Goal: Task Accomplishment & Management: Complete application form

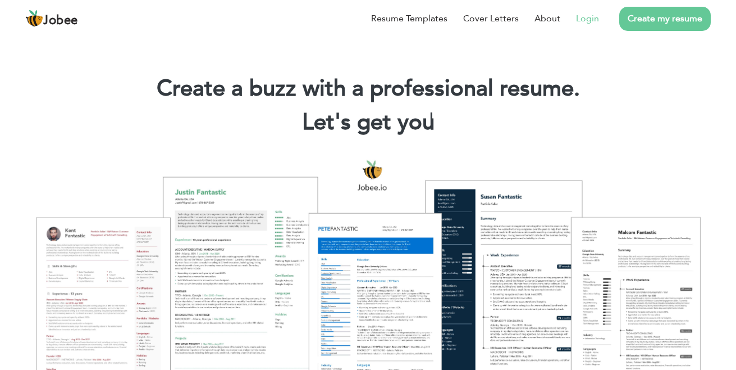
click at [591, 17] on link "Login" at bounding box center [587, 18] width 23 height 13
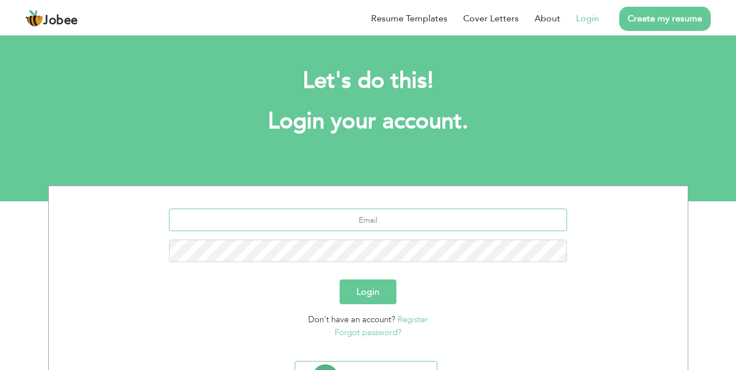
click at [320, 222] on input "text" at bounding box center [368, 219] width 398 height 22
type input "ahsan.mehboob44@gmail.com"
click at [340, 279] on button "Login" at bounding box center [368, 291] width 57 height 25
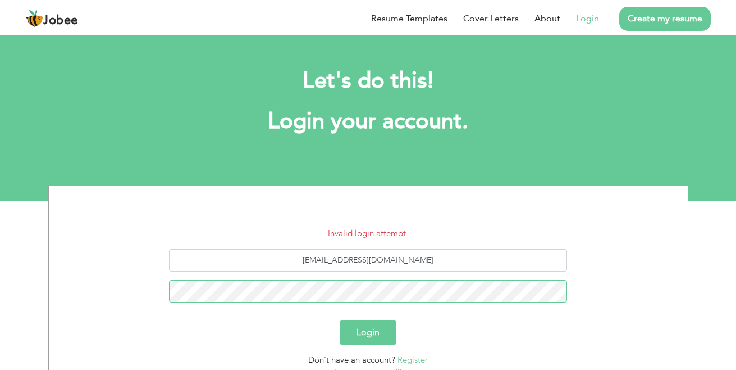
click at [340, 320] on button "Login" at bounding box center [368, 332] width 57 height 25
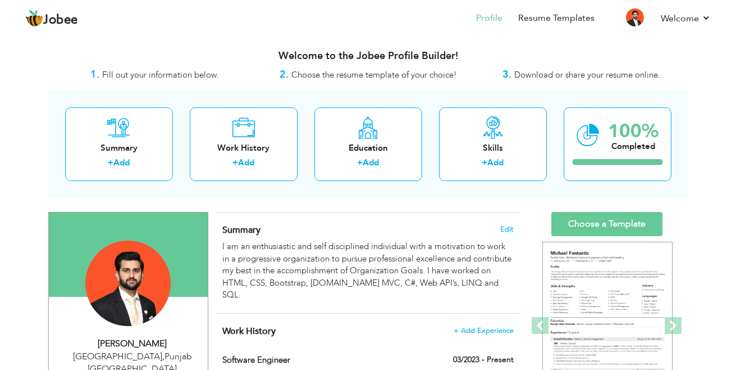
scroll to position [3, 0]
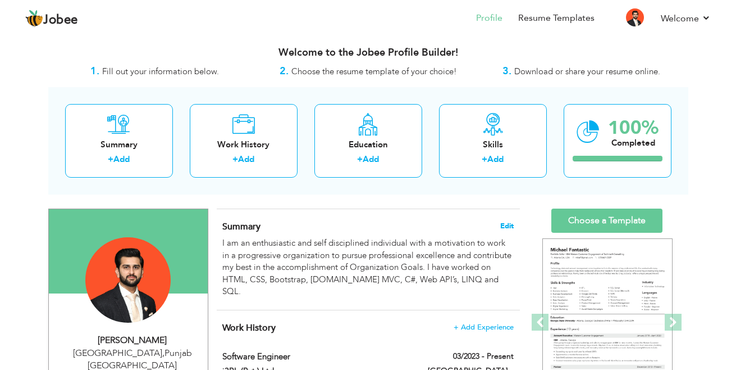
click at [505, 225] on span "Edit" at bounding box center [506, 226] width 13 height 8
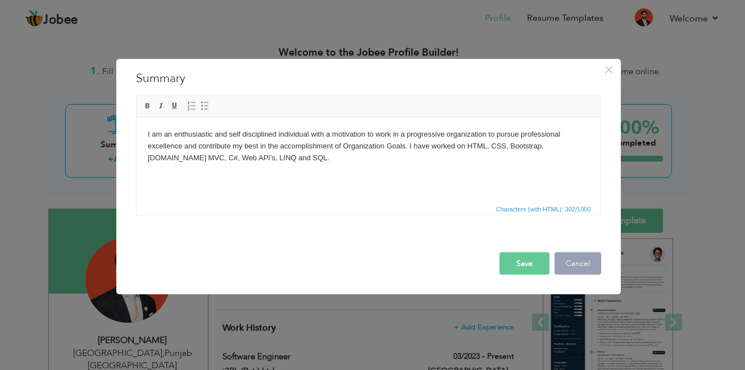
click at [576, 261] on button "Cancel" at bounding box center [577, 263] width 47 height 22
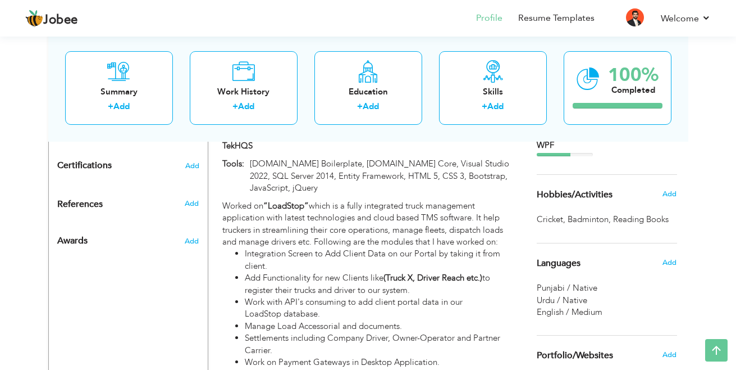
scroll to position [717, 0]
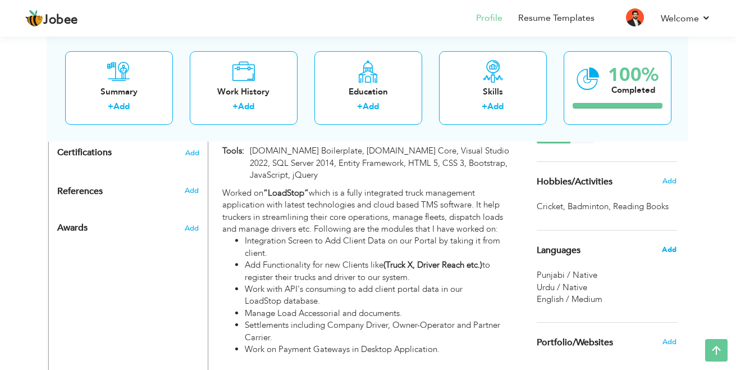
click at [670, 245] on span "Add" at bounding box center [669, 249] width 15 height 10
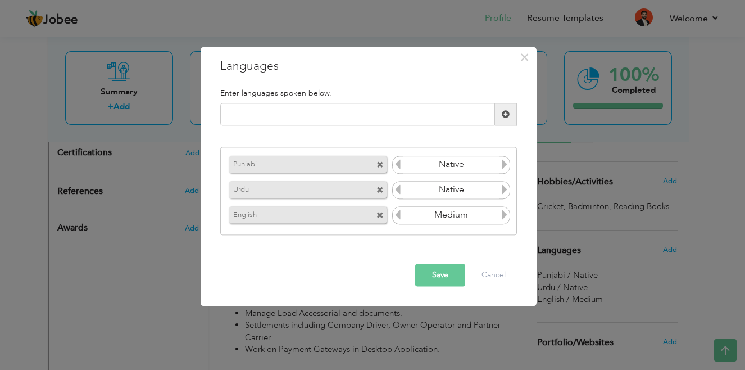
click at [380, 162] on span at bounding box center [379, 164] width 7 height 7
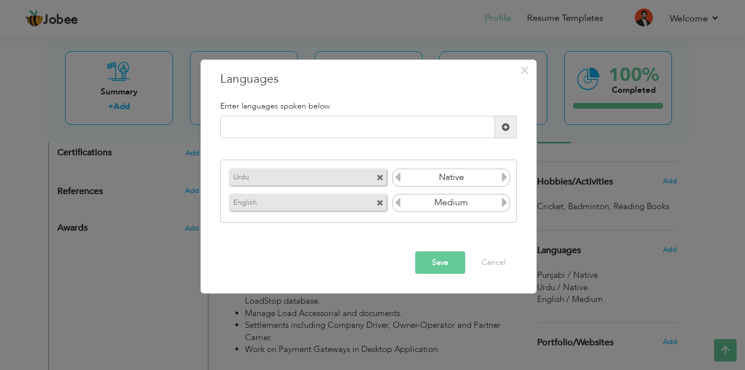
click at [434, 262] on button "Save" at bounding box center [440, 262] width 50 height 22
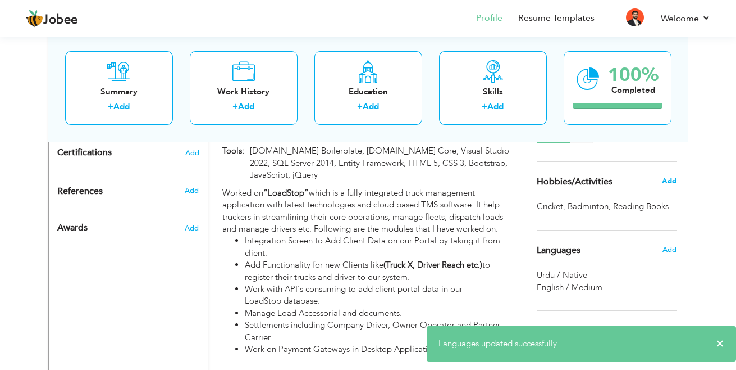
click at [670, 179] on span "Add" at bounding box center [669, 181] width 15 height 10
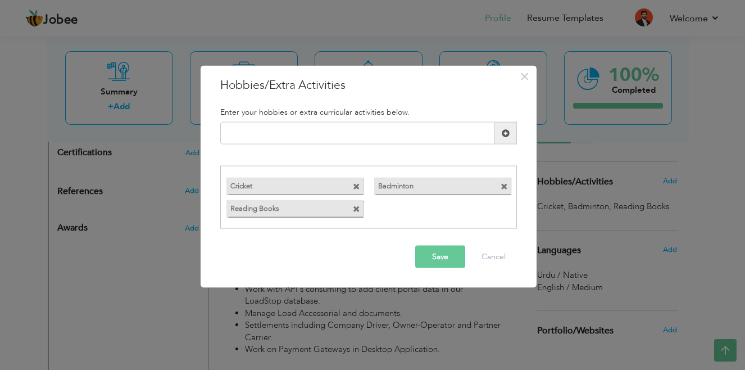
click at [355, 186] on span at bounding box center [356, 186] width 7 height 7
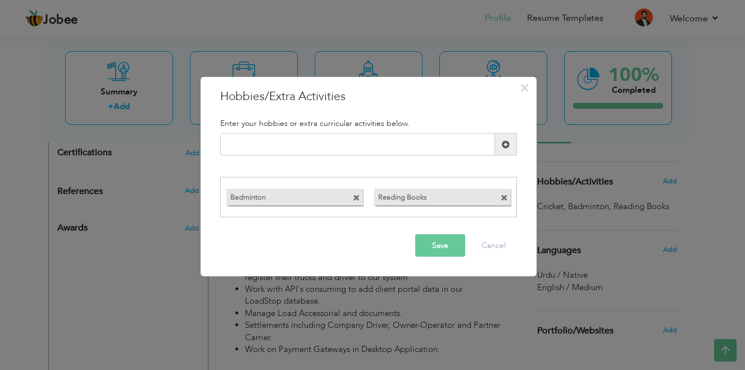
click at [355, 199] on span at bounding box center [356, 197] width 7 height 7
click at [357, 197] on span at bounding box center [356, 197] width 7 height 7
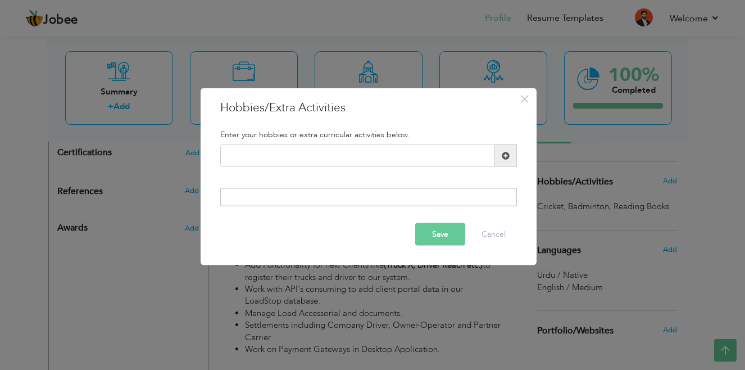
click at [436, 237] on button "Save" at bounding box center [440, 233] width 50 height 22
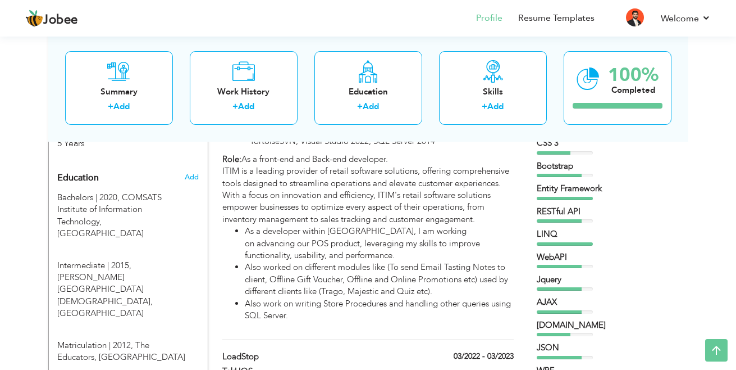
scroll to position [472, 0]
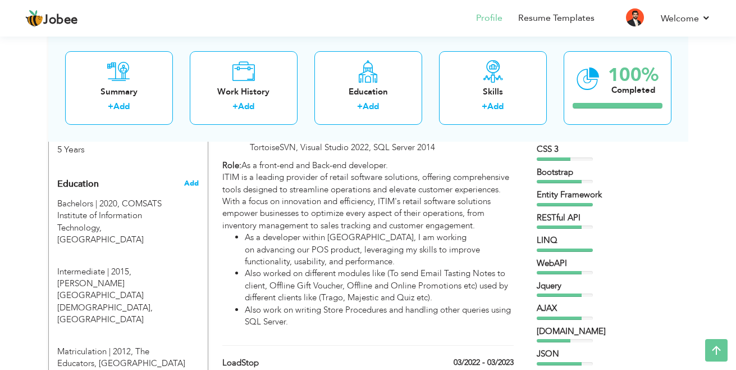
click at [189, 178] on span "Add" at bounding box center [191, 183] width 15 height 10
radio input "true"
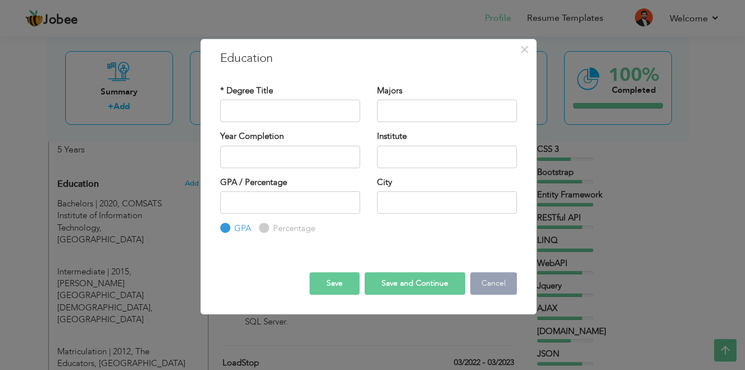
click at [494, 288] on button "Cancel" at bounding box center [493, 283] width 47 height 22
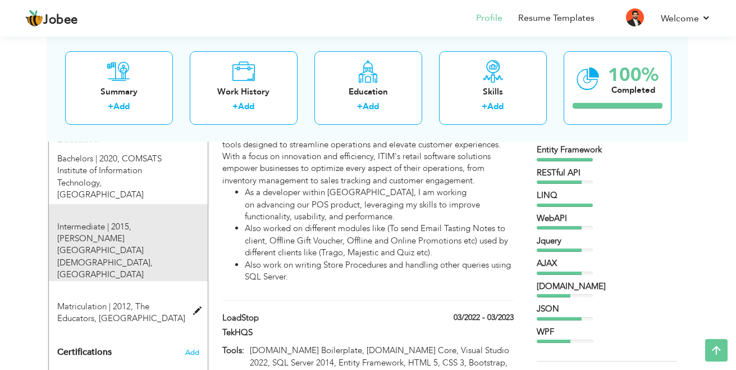
scroll to position [540, 0]
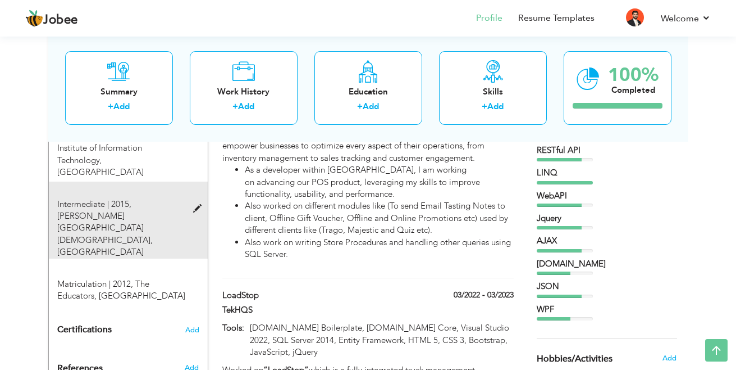
click at [195, 204] on span at bounding box center [200, 208] width 14 height 8
type input "Intermediate"
type input "2015"
type input "Forman Christian College"
type input "72.7"
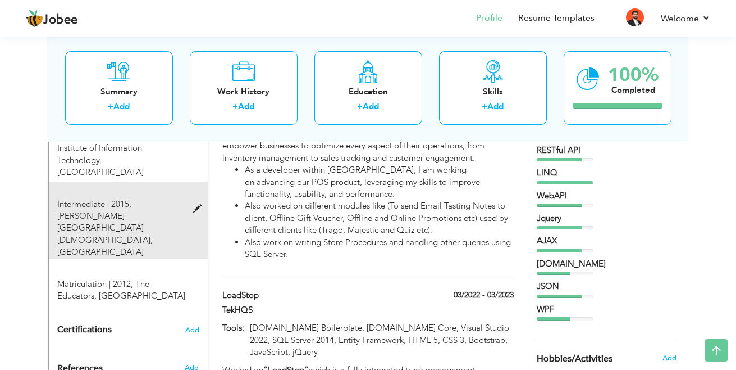
radio input "false"
radio input "true"
type input "[GEOGRAPHIC_DATA]"
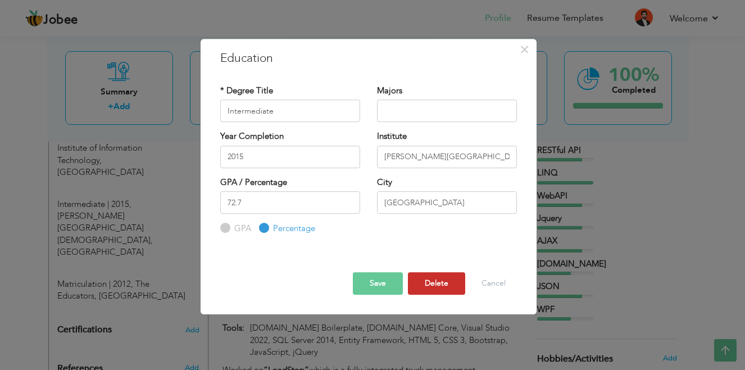
click at [433, 279] on button "Delete" at bounding box center [436, 283] width 57 height 22
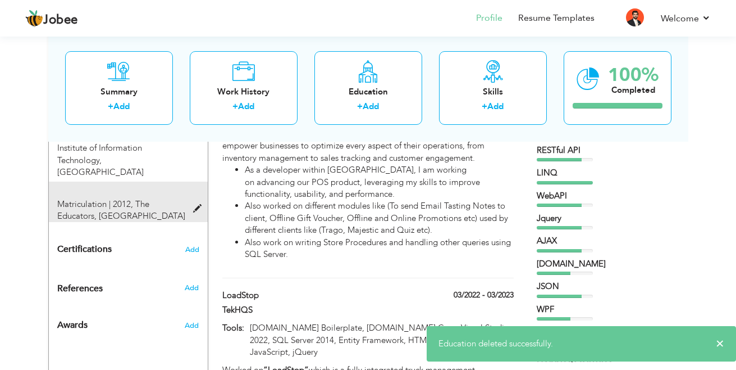
click at [196, 204] on span at bounding box center [200, 208] width 14 height 8
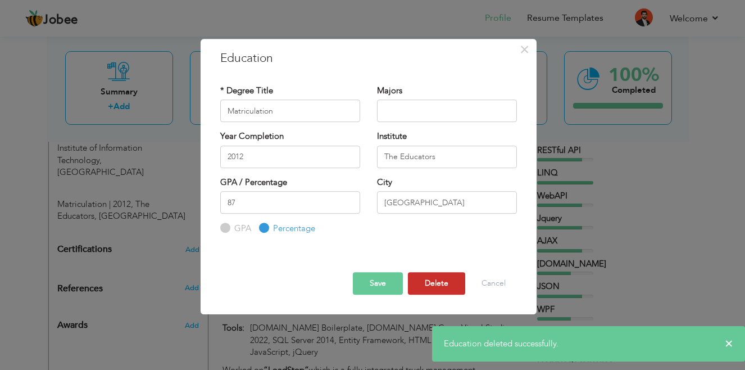
click at [437, 289] on button "Delete" at bounding box center [436, 283] width 57 height 22
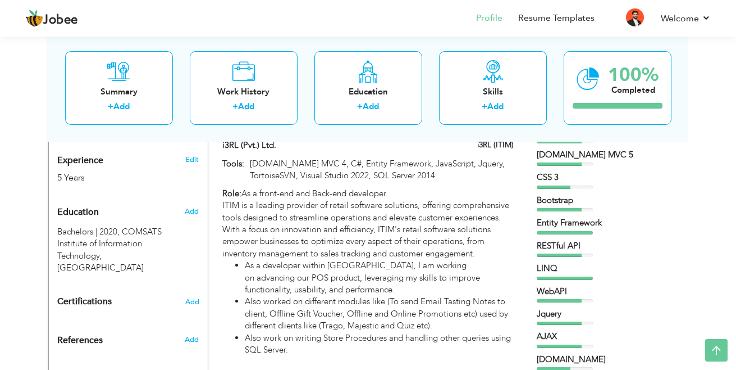
scroll to position [441, 0]
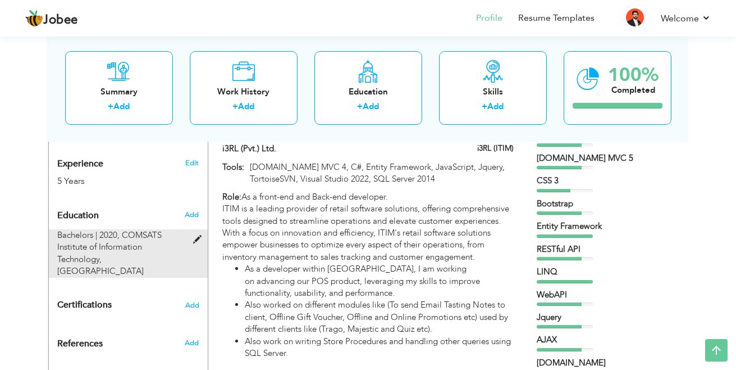
click at [198, 235] on span at bounding box center [200, 239] width 14 height 8
type input "Bachelors"
type input "2020"
type input "COMSATS Institute of Information Technology"
type input "2.57"
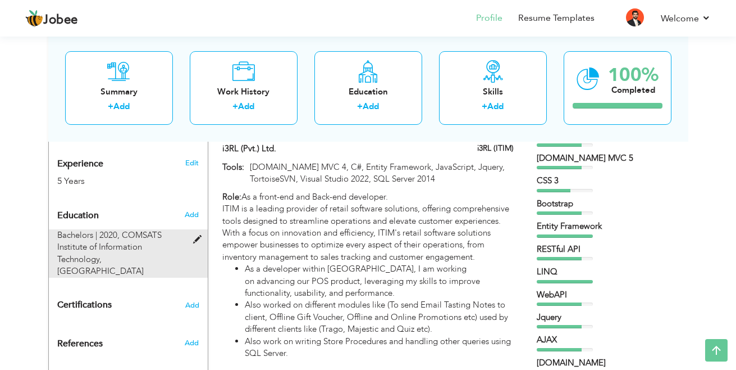
radio input "true"
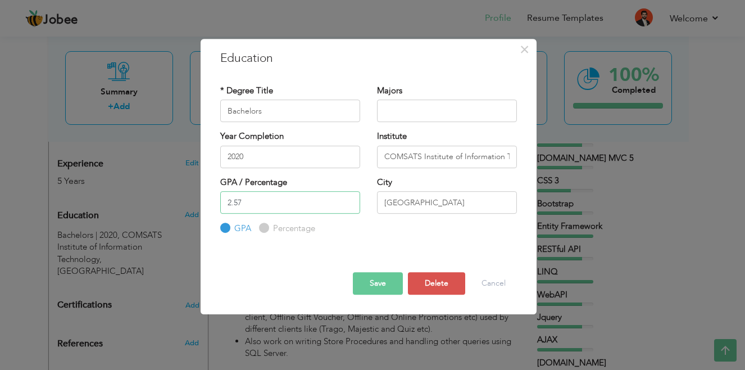
drag, startPoint x: 263, startPoint y: 199, endPoint x: 188, endPoint y: 204, distance: 76.0
click at [188, 204] on div "× Education * Degree Title Bachelors Majors Year Completion 2020" at bounding box center [372, 185] width 745 height 370
click at [367, 280] on button "Save" at bounding box center [378, 283] width 50 height 22
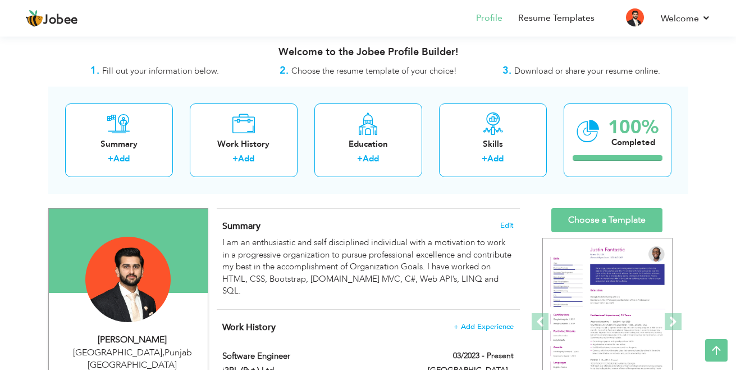
scroll to position [0, 0]
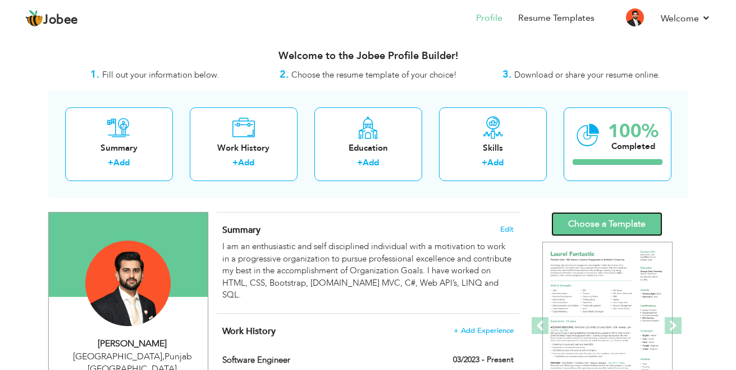
click at [582, 222] on link "Choose a Template" at bounding box center [606, 224] width 111 height 24
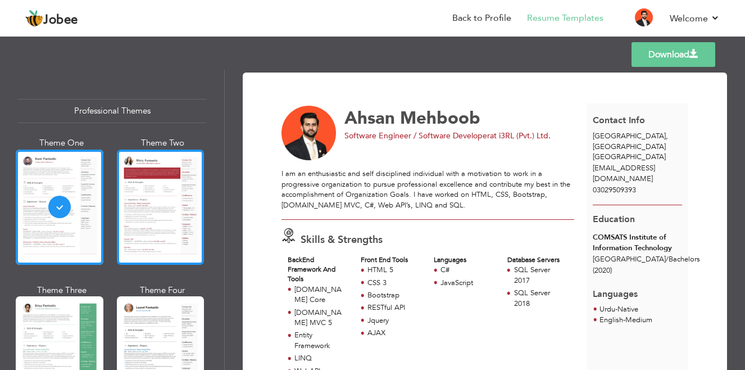
click at [154, 207] on div at bounding box center [161, 206] width 88 height 115
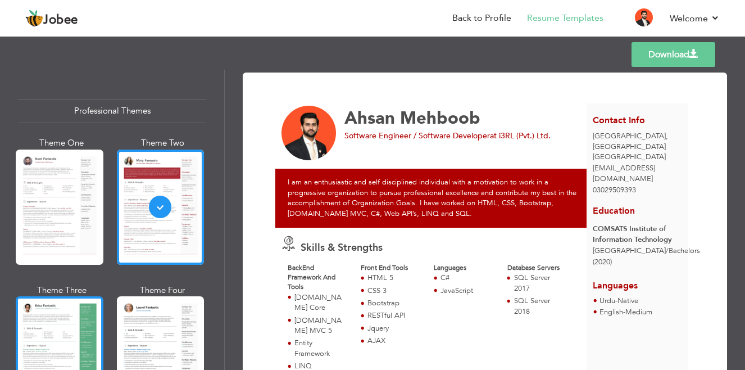
click at [80, 317] on div at bounding box center [60, 353] width 88 height 115
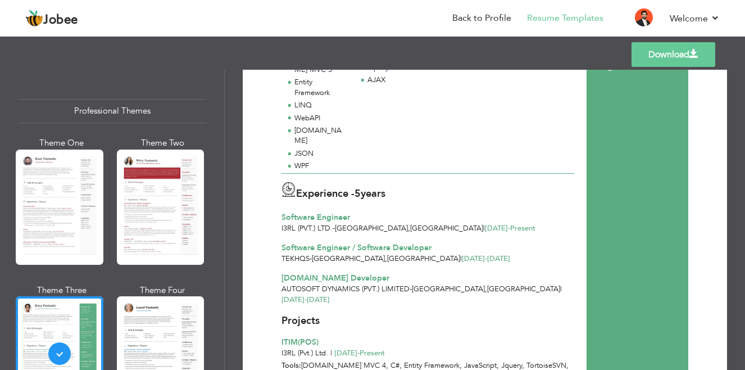
scroll to position [258, 0]
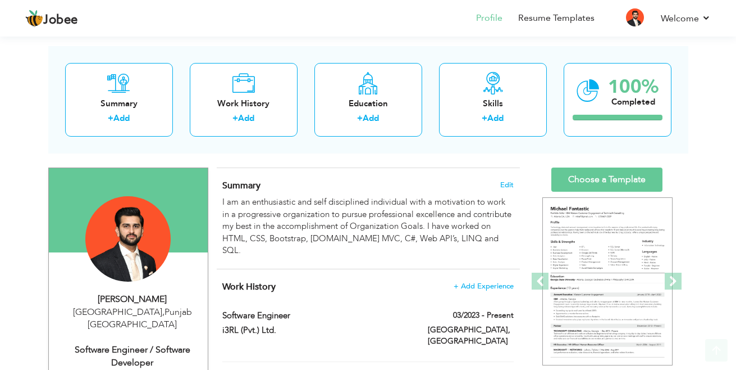
scroll to position [63, 0]
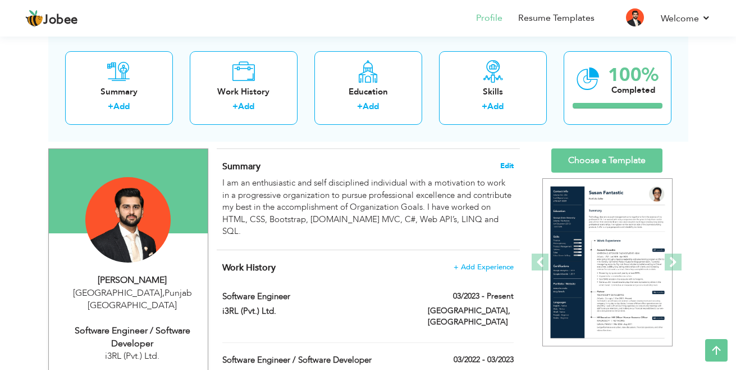
click at [509, 168] on span "Edit" at bounding box center [506, 166] width 13 height 8
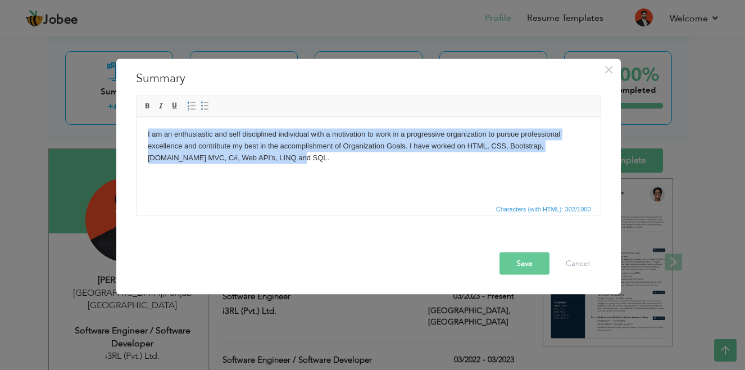
drag, startPoint x: 272, startPoint y: 159, endPoint x: 143, endPoint y: 134, distance: 131.7
click at [143, 134] on html "I am an enthusiastic and self disciplined individual with a motivation to work …" at bounding box center [368, 145] width 464 height 57
copy body "I am an enthusiastic and self disciplined individual with a motivation to work …"
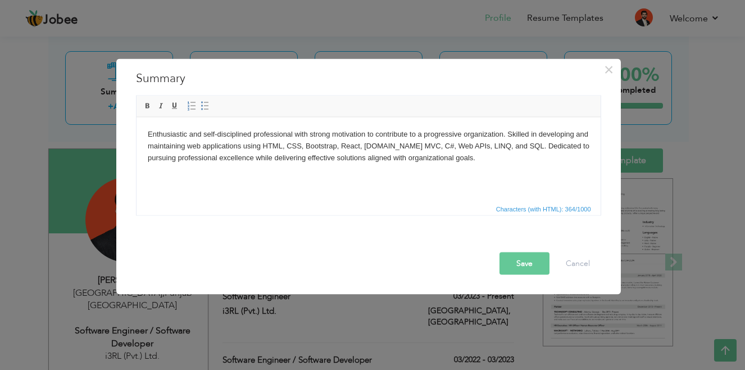
click at [523, 265] on button "Save" at bounding box center [524, 263] width 50 height 22
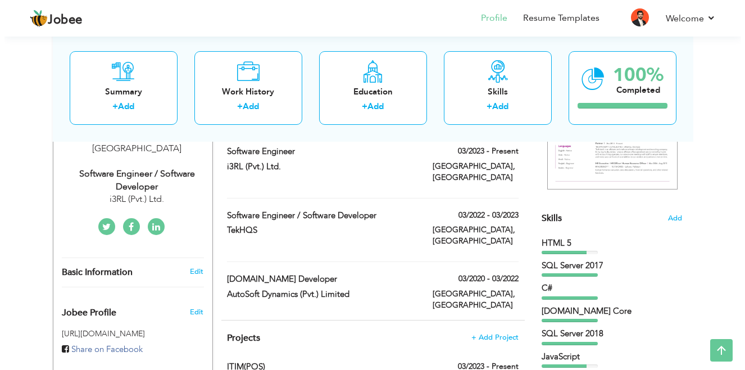
scroll to position [224, 0]
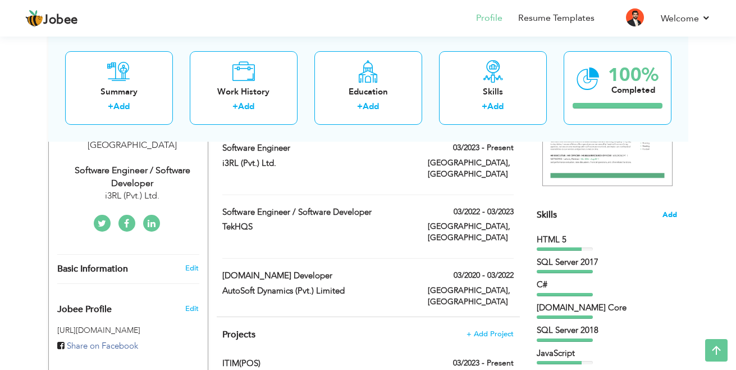
click at [673, 216] on span "Add" at bounding box center [670, 214] width 15 height 11
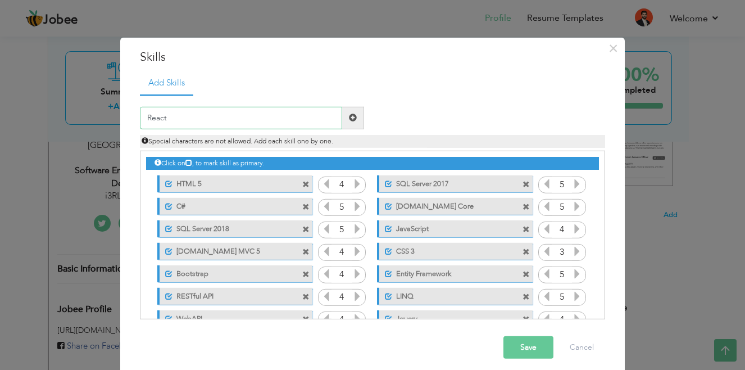
type input "React"
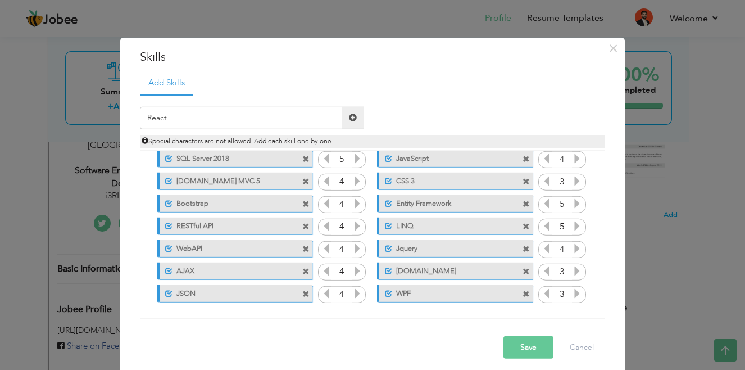
scroll to position [0, 0]
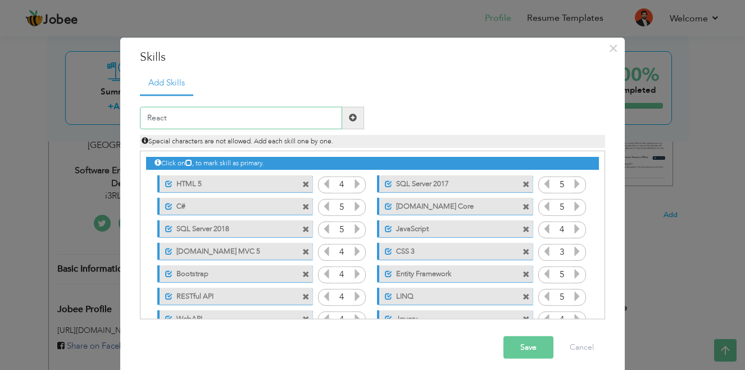
click at [273, 122] on input "React" at bounding box center [241, 118] width 202 height 22
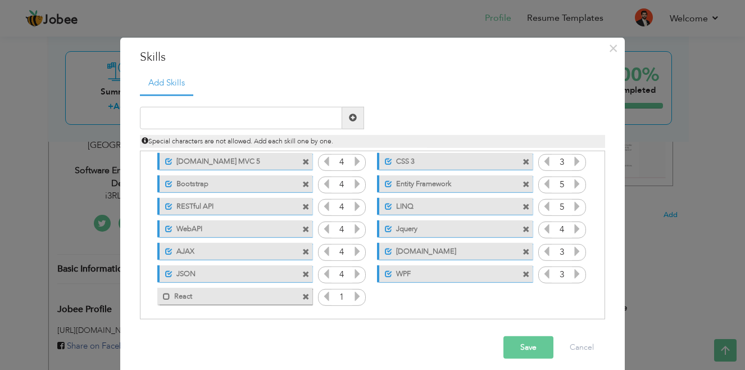
scroll to position [93, 0]
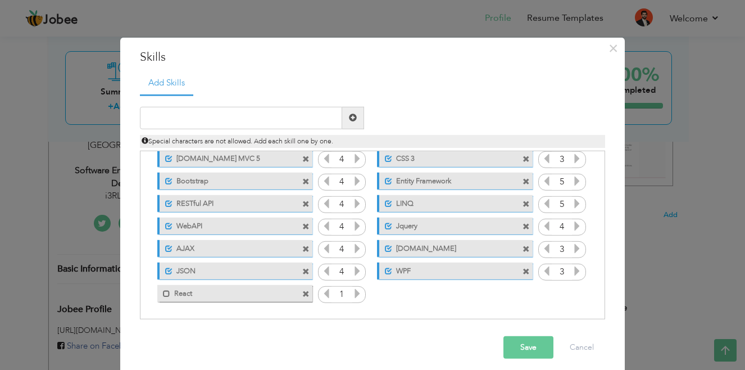
click at [198, 294] on label "React" at bounding box center [226, 292] width 113 height 14
click at [302, 293] on span at bounding box center [305, 293] width 7 height 7
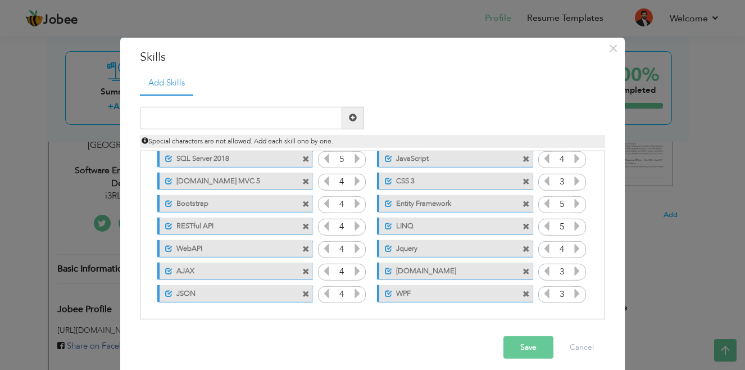
scroll to position [70, 0]
click at [196, 121] on input "text" at bounding box center [241, 118] width 202 height 22
type input "ReactJS"
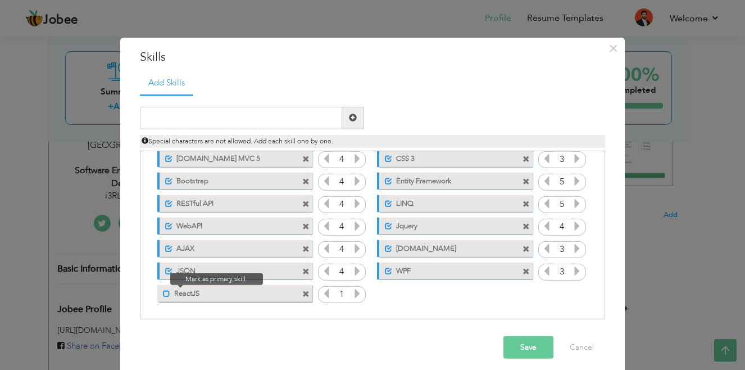
click at [163, 294] on span at bounding box center [166, 293] width 7 height 7
click at [532, 349] on button "Save" at bounding box center [528, 347] width 50 height 22
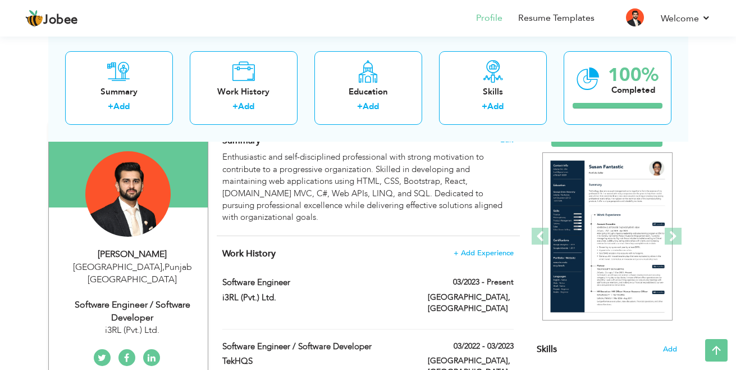
scroll to position [47, 0]
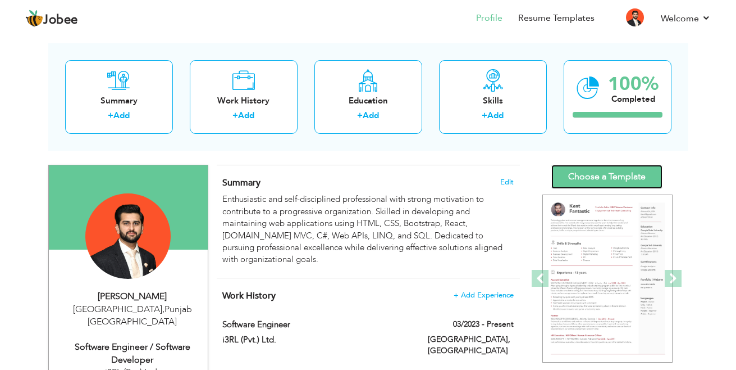
click at [594, 168] on link "Choose a Template" at bounding box center [606, 177] width 111 height 24
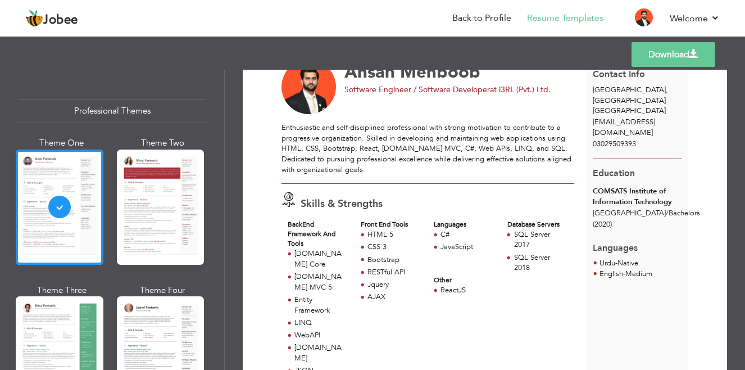
scroll to position [49, 0]
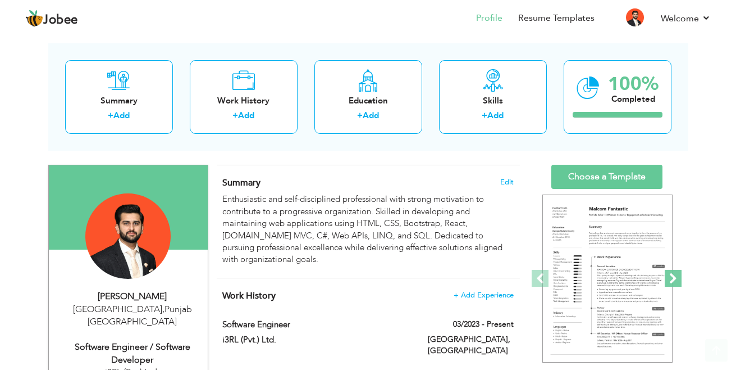
click at [673, 233] on link "Next" at bounding box center [673, 279] width 7 height 180
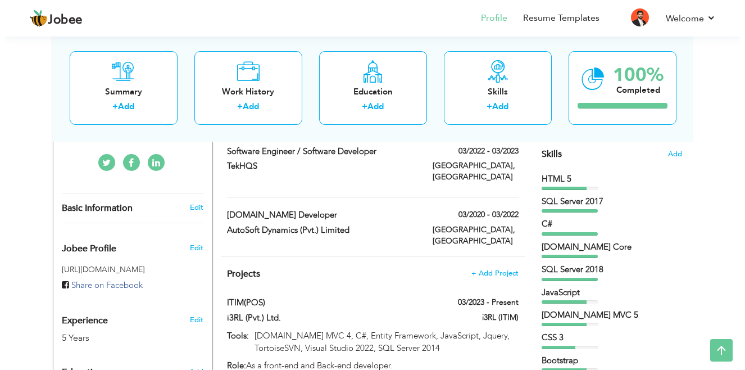
scroll to position [288, 0]
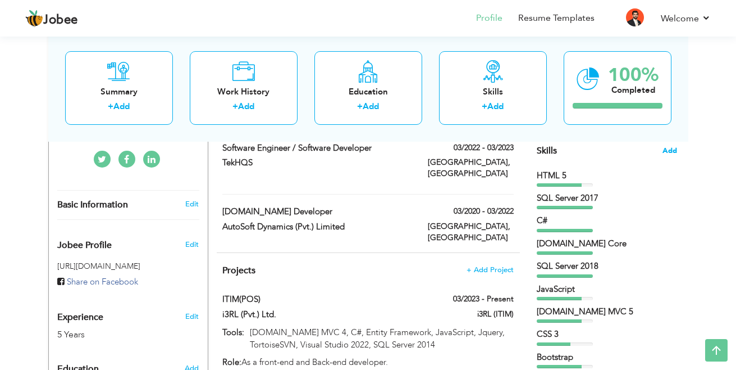
click at [667, 152] on span "Add" at bounding box center [670, 150] width 15 height 11
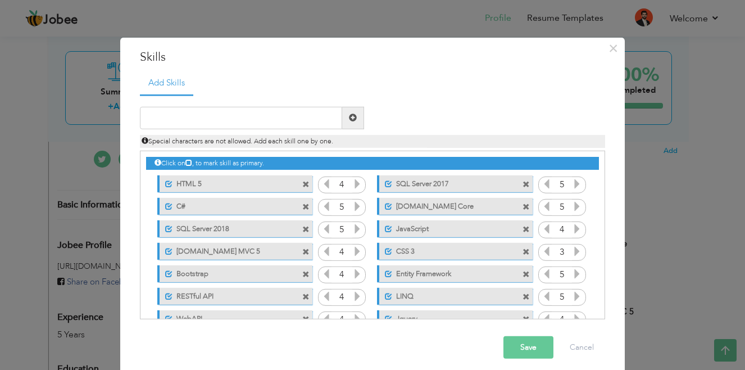
scroll to position [93, 0]
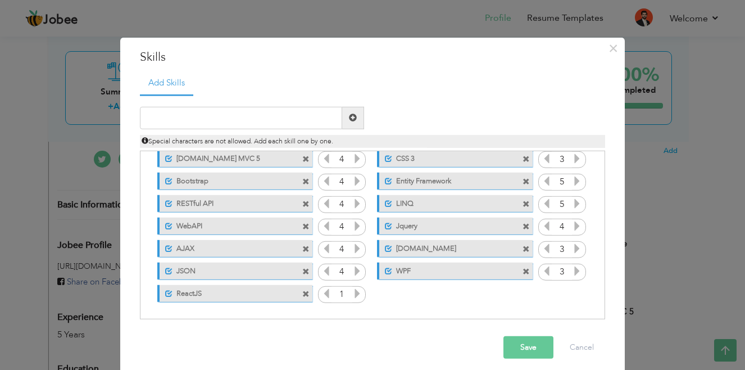
click at [352, 292] on icon at bounding box center [357, 293] width 10 height 10
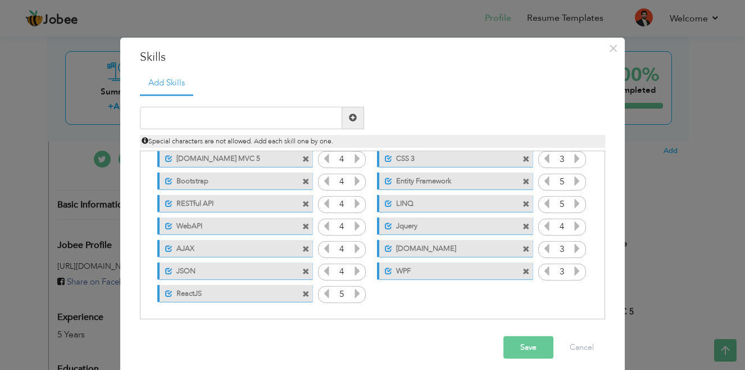
click at [322, 295] on icon at bounding box center [326, 293] width 10 height 10
click at [353, 294] on icon at bounding box center [357, 293] width 10 height 10
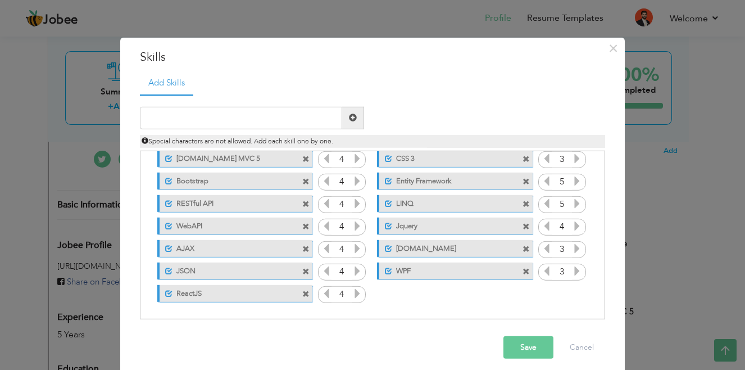
click at [353, 294] on icon at bounding box center [357, 293] width 10 height 10
click at [323, 293] on icon at bounding box center [326, 293] width 10 height 10
click at [513, 342] on button "Save" at bounding box center [528, 347] width 50 height 22
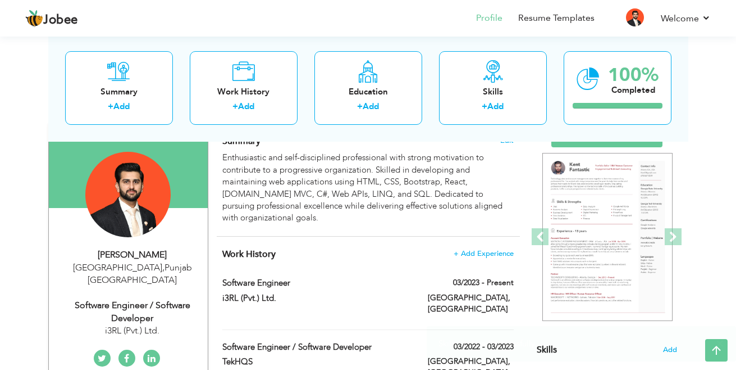
scroll to position [70, 0]
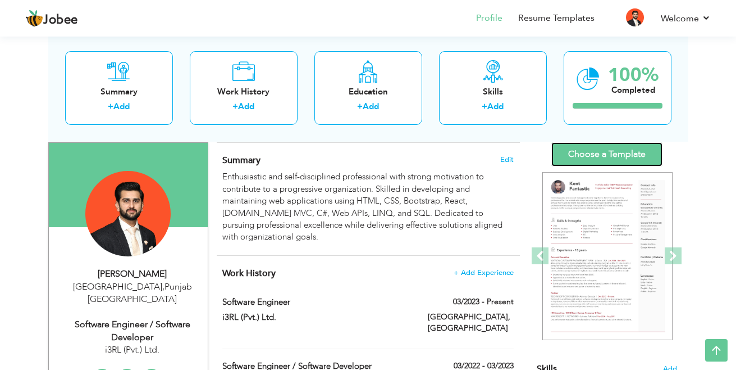
click at [608, 152] on link "Choose a Template" at bounding box center [606, 154] width 111 height 24
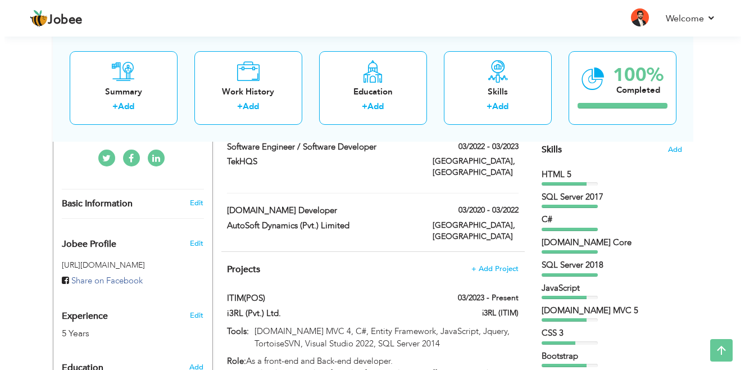
scroll to position [292, 0]
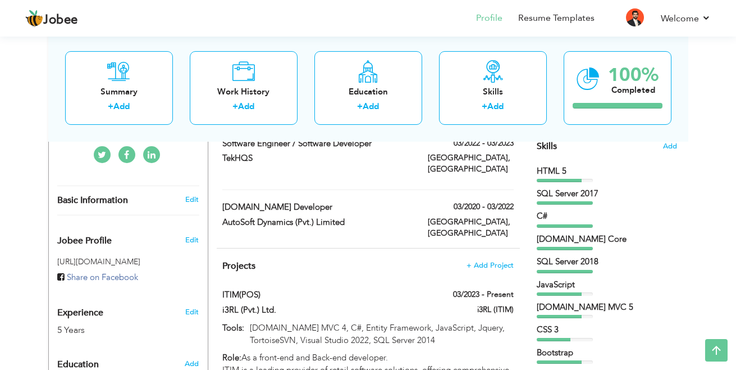
click at [568, 177] on div "HTML 5" at bounding box center [607, 173] width 140 height 17
click at [564, 197] on div "SQL Server 2017" at bounding box center [607, 194] width 140 height 12
click at [674, 145] on span "Add" at bounding box center [670, 146] width 15 height 11
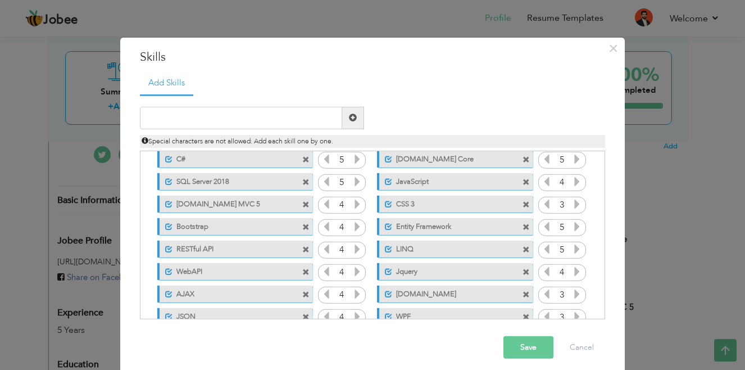
scroll to position [0, 0]
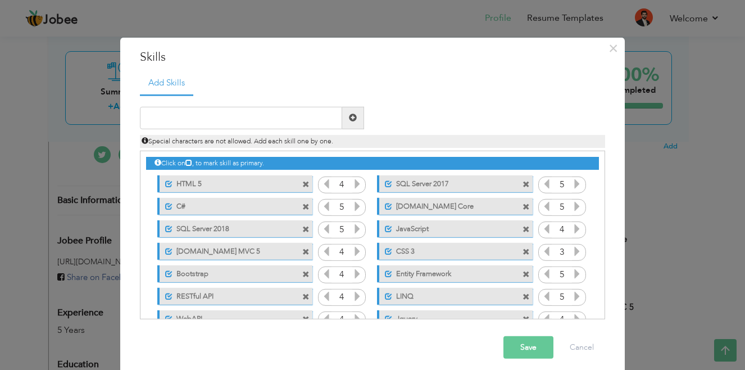
click at [189, 162] on icon at bounding box center [188, 162] width 7 height 7
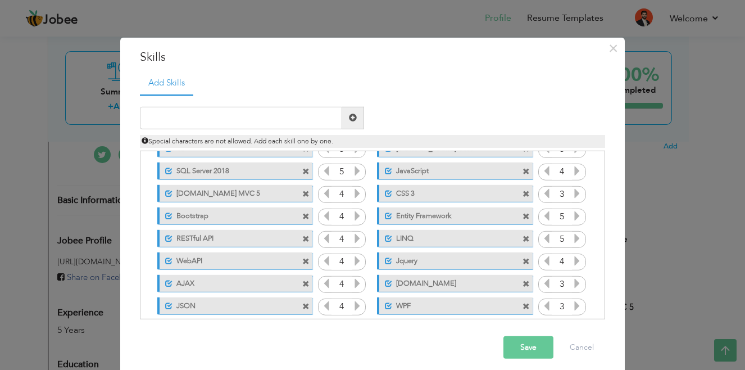
scroll to position [93, 0]
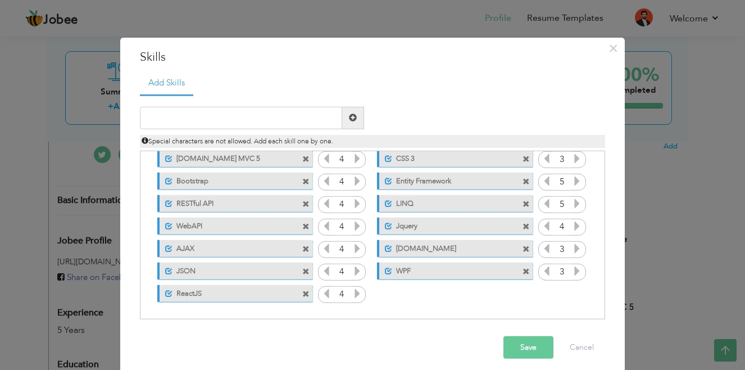
click at [248, 293] on label "ReactJS" at bounding box center [228, 292] width 112 height 14
click at [248, 293] on label "ReactJS" at bounding box center [226, 292] width 113 height 14
click at [339, 292] on input "4" at bounding box center [341, 294] width 21 height 16
click at [321, 292] on icon at bounding box center [326, 293] width 10 height 10
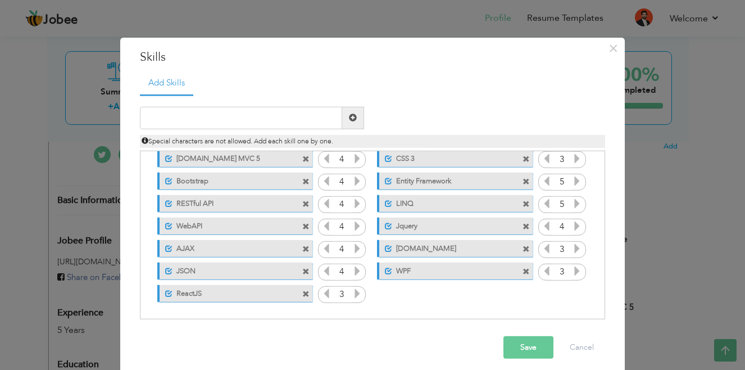
click at [352, 293] on icon at bounding box center [357, 293] width 10 height 10
click at [253, 139] on span "Special characters are not allowed. Add each skill one by one." at bounding box center [238, 140] width 192 height 9
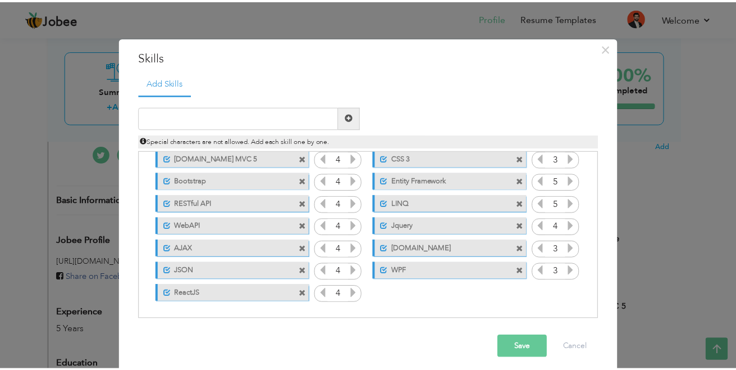
scroll to position [0, 0]
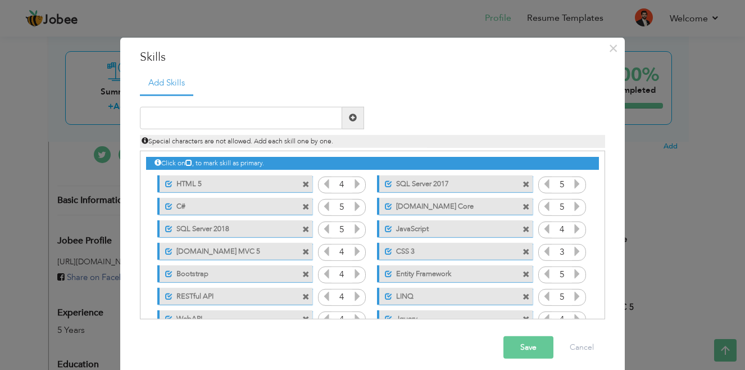
click at [521, 345] on button "Save" at bounding box center [528, 347] width 50 height 22
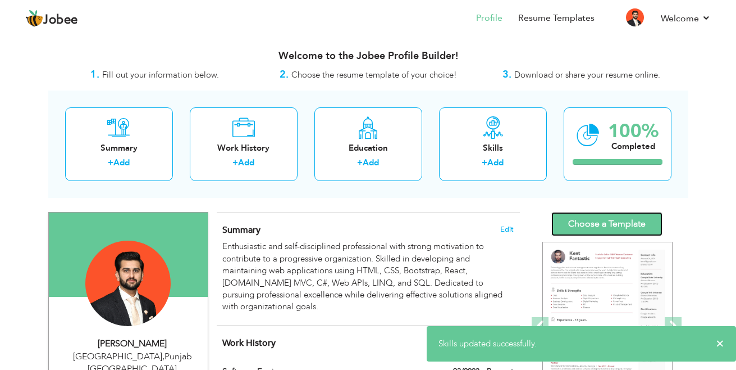
click at [593, 223] on link "Choose a Template" at bounding box center [606, 224] width 111 height 24
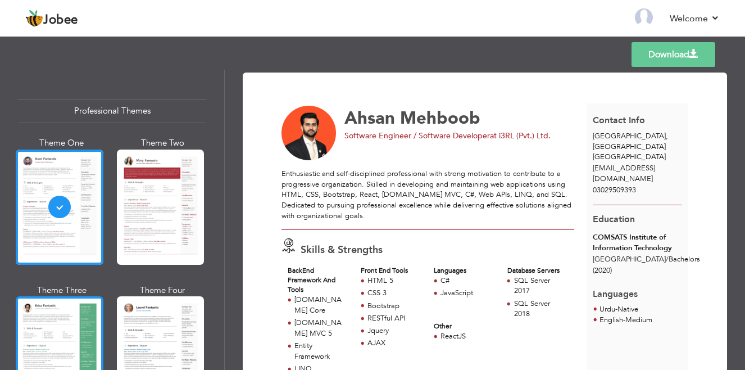
click at [50, 338] on div at bounding box center [60, 353] width 88 height 115
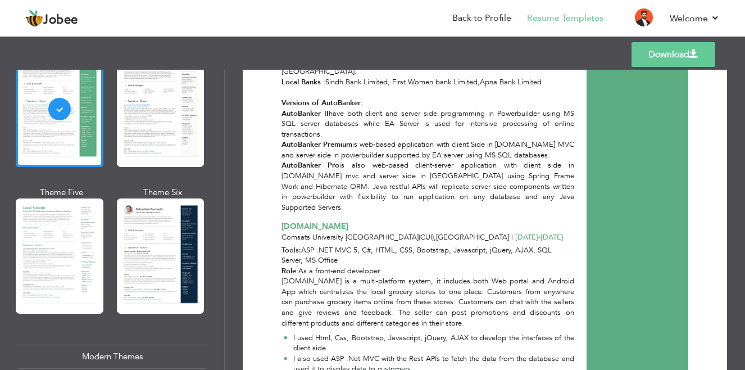
scroll to position [279, 0]
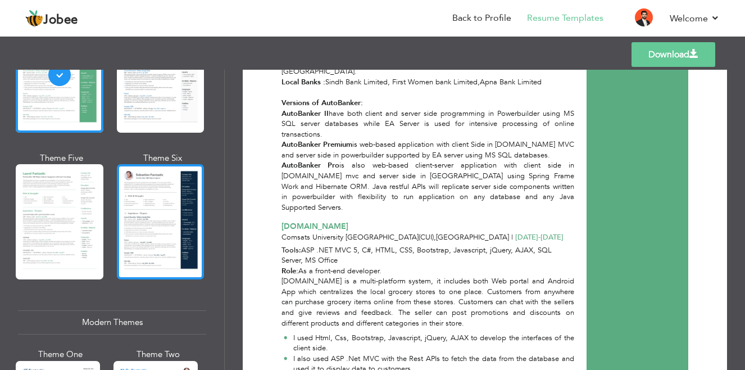
click at [163, 187] on div at bounding box center [161, 221] width 88 height 115
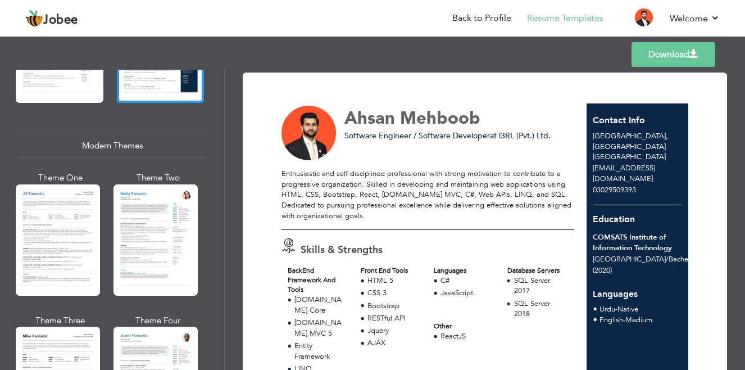
scroll to position [502, 0]
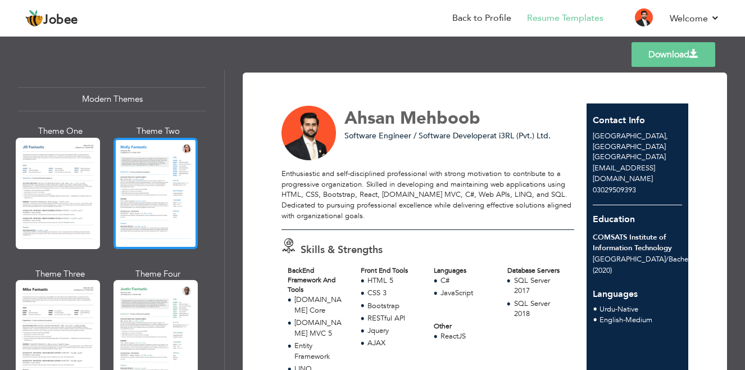
click at [167, 166] on div at bounding box center [155, 193] width 84 height 111
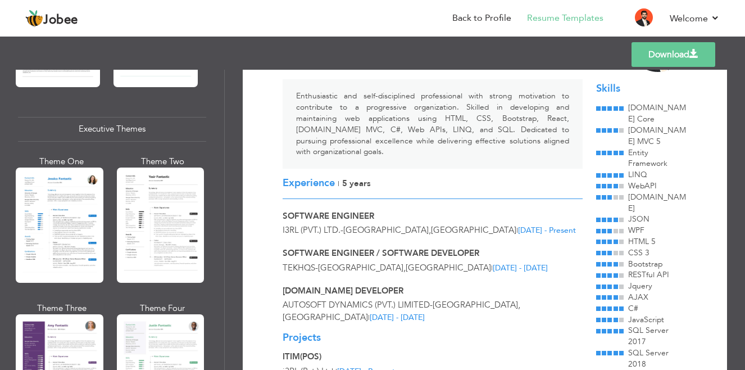
scroll to position [810, 0]
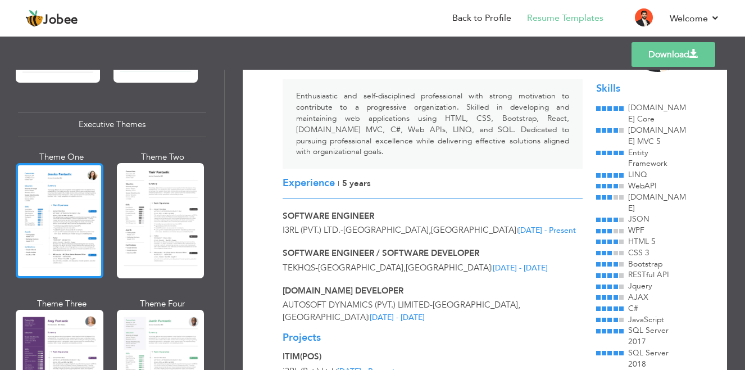
click at [81, 209] on div at bounding box center [60, 220] width 88 height 115
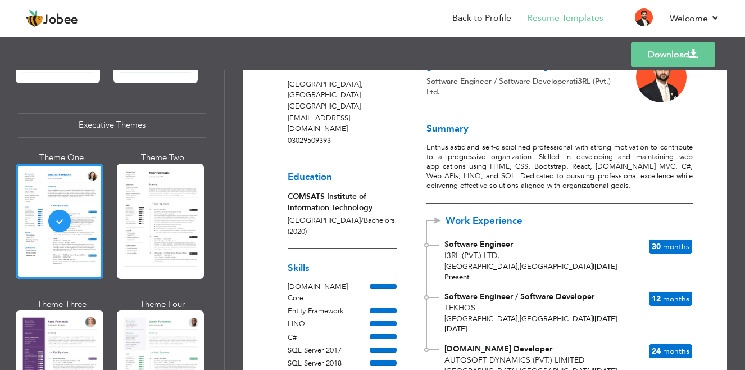
scroll to position [0, 0]
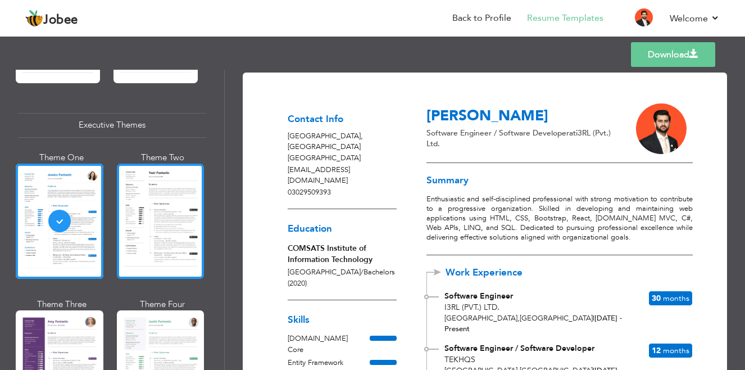
click at [154, 209] on div at bounding box center [161, 220] width 88 height 115
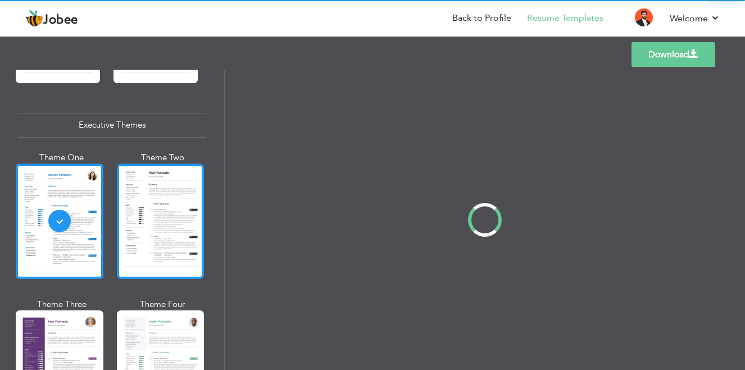
scroll to position [810, 0]
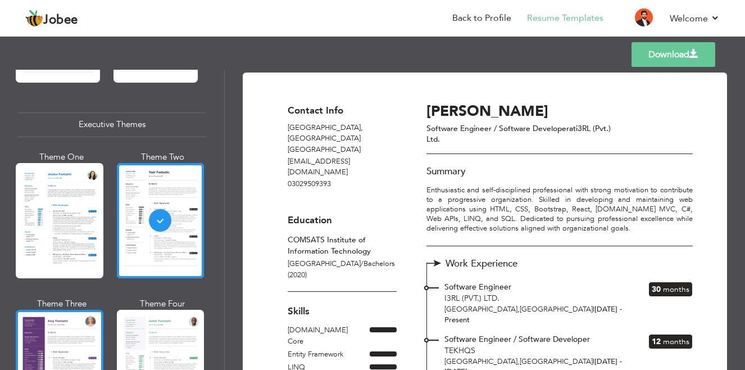
click at [63, 309] on div at bounding box center [60, 366] width 88 height 115
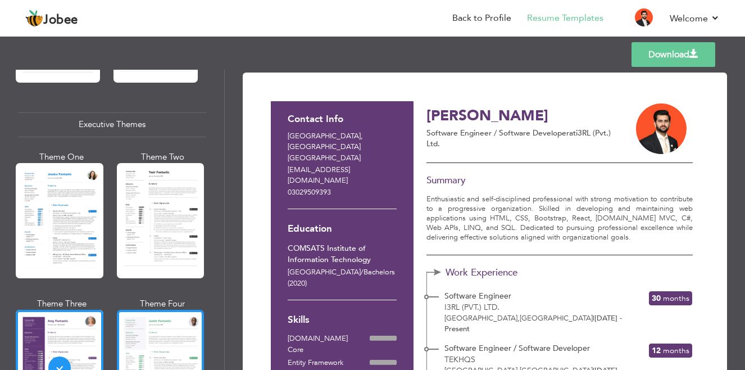
click at [139, 333] on div at bounding box center [161, 366] width 88 height 115
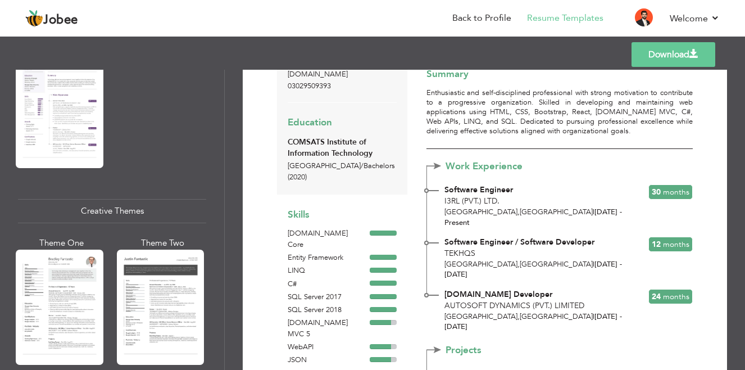
scroll to position [1218, 0]
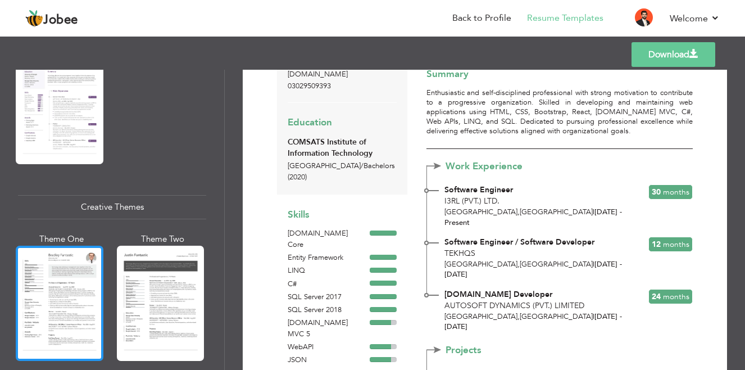
click at [63, 273] on div at bounding box center [60, 302] width 88 height 115
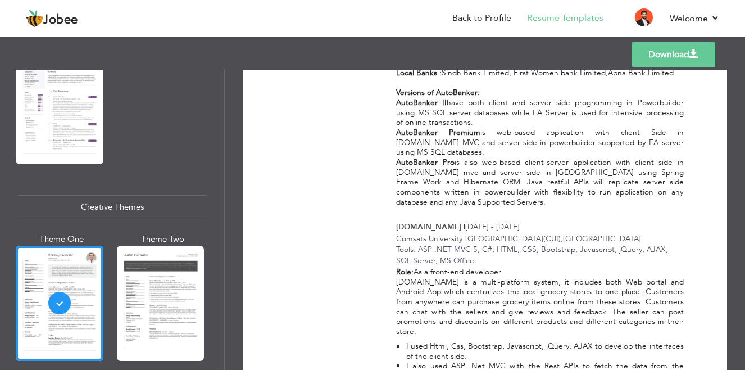
scroll to position [1165, 0]
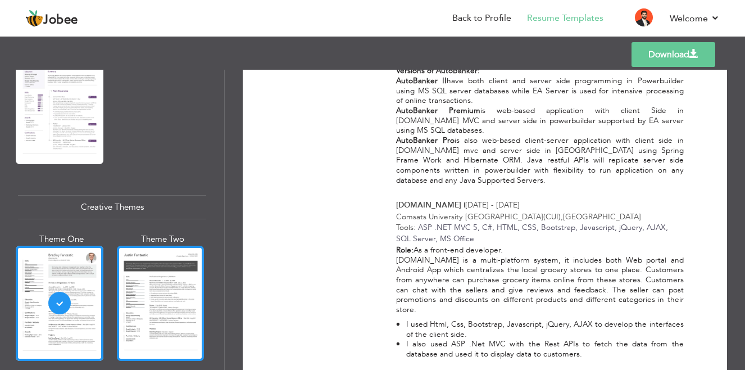
click at [156, 276] on div at bounding box center [161, 302] width 88 height 115
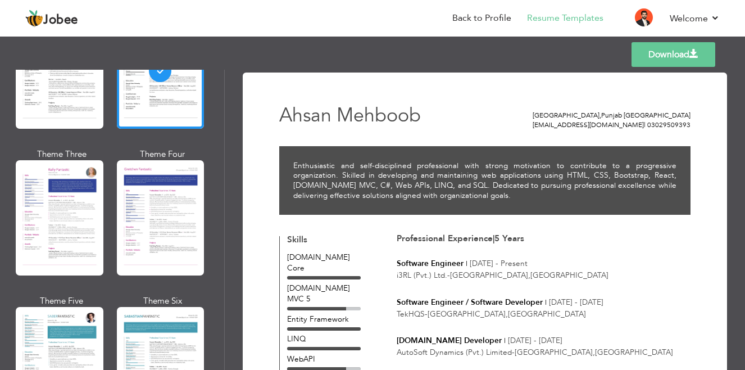
scroll to position [1462, 0]
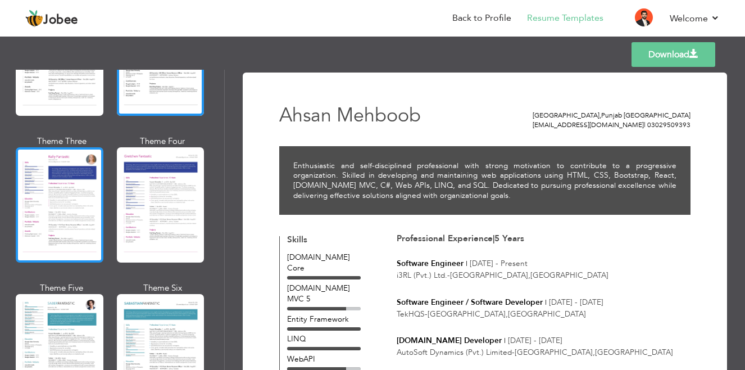
click at [65, 197] on div at bounding box center [60, 204] width 88 height 115
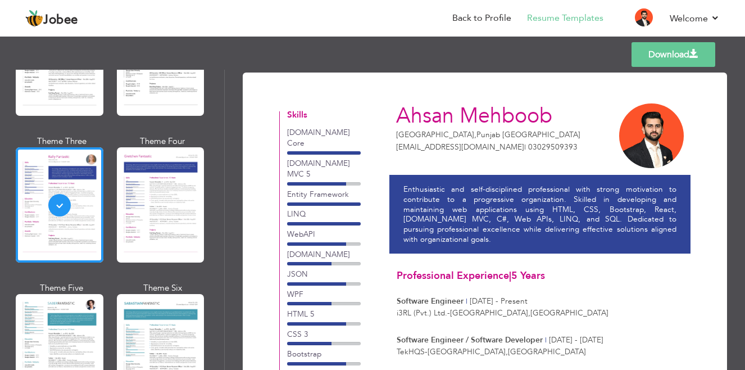
click at [162, 190] on div at bounding box center [161, 204] width 88 height 115
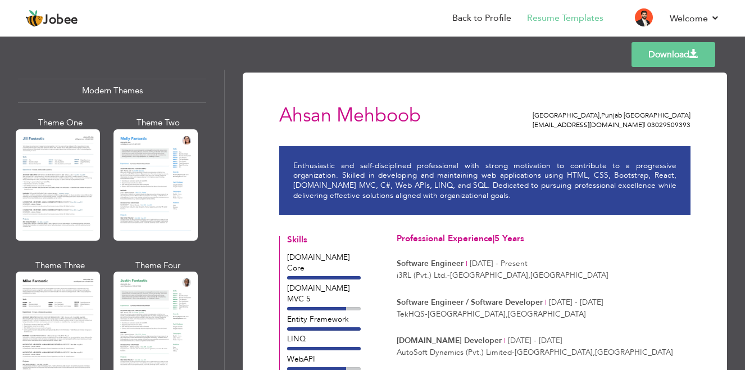
scroll to position [0, 0]
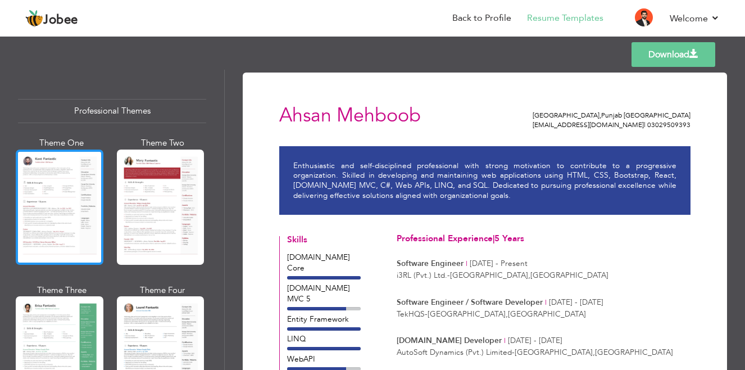
click at [49, 176] on div at bounding box center [60, 206] width 88 height 115
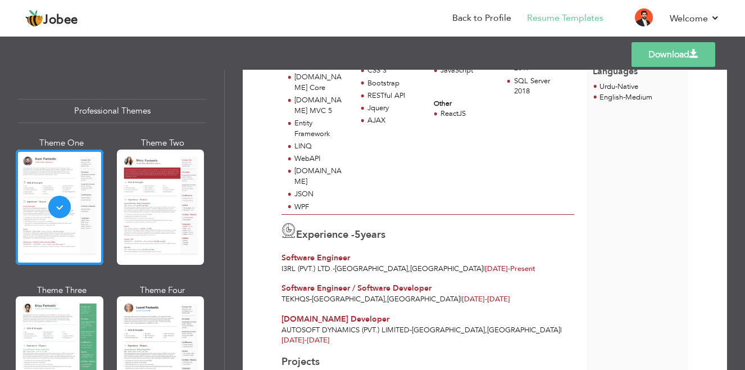
scroll to position [237, 0]
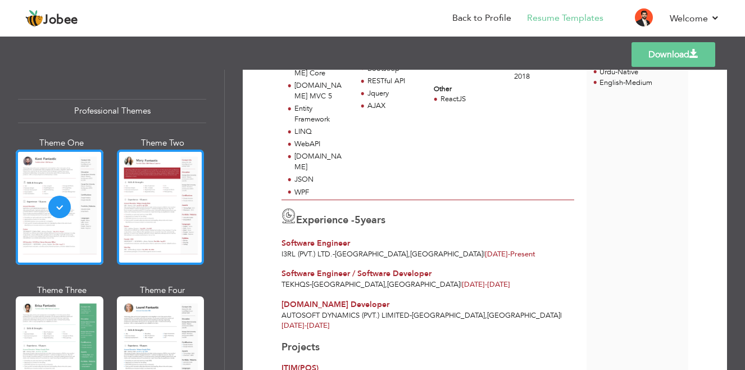
click at [135, 211] on div at bounding box center [161, 206] width 88 height 115
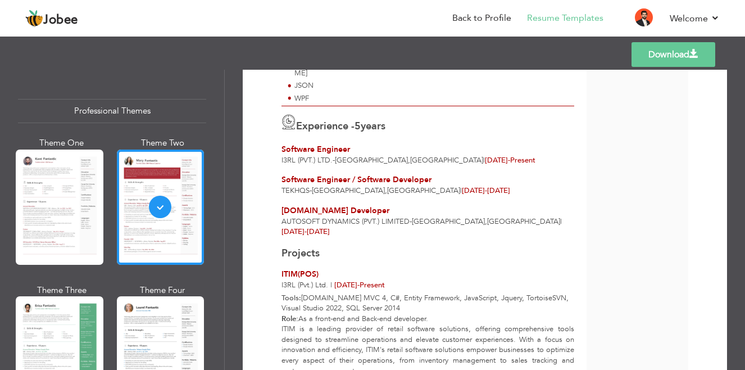
scroll to position [344, 0]
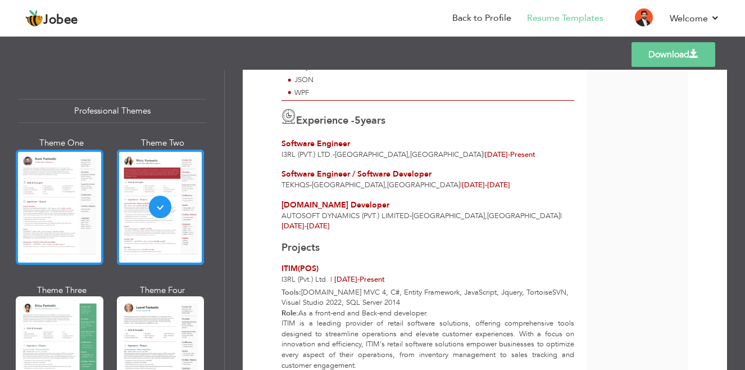
click at [37, 180] on div at bounding box center [60, 206] width 88 height 115
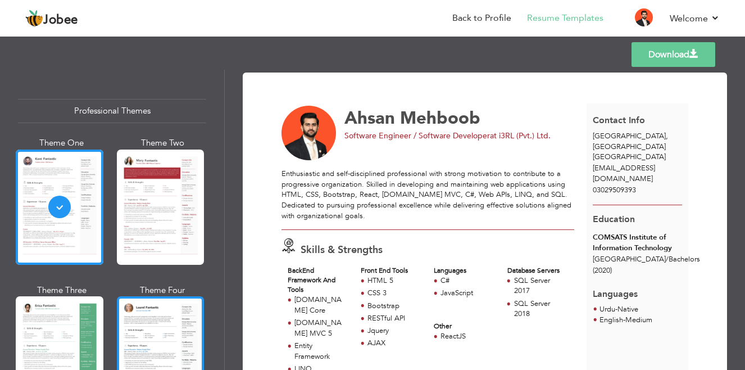
click at [149, 322] on div at bounding box center [161, 353] width 88 height 115
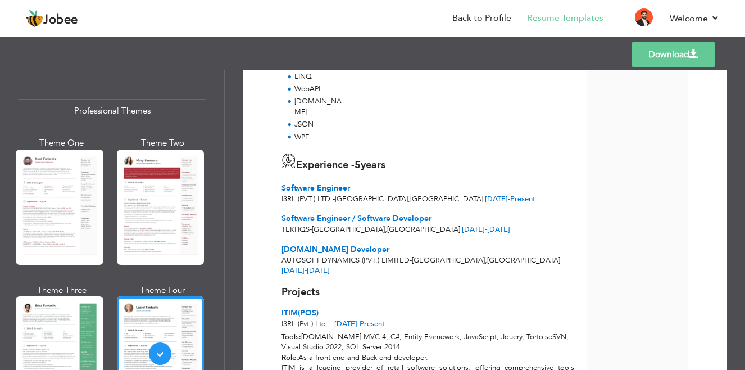
scroll to position [306, 0]
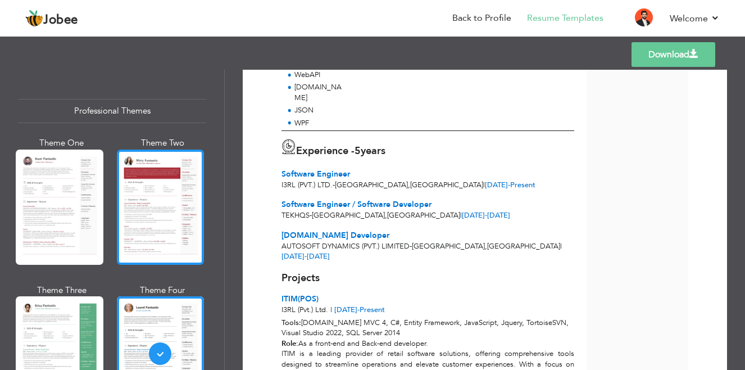
click at [179, 202] on div at bounding box center [161, 206] width 88 height 115
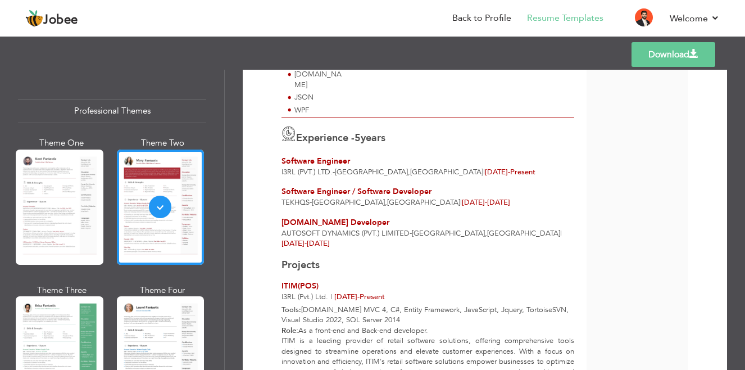
scroll to position [353, 0]
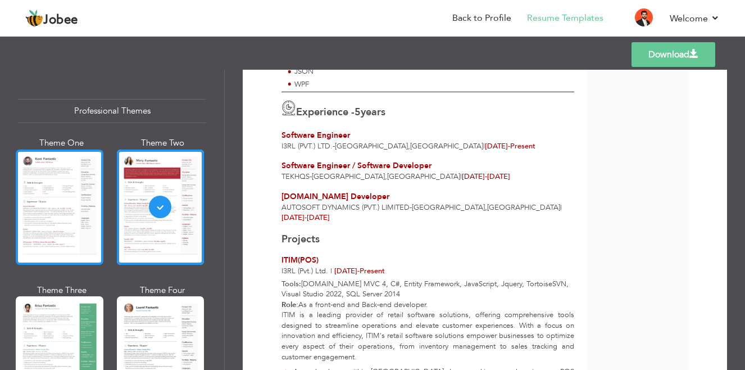
click at [30, 206] on div at bounding box center [60, 206] width 88 height 115
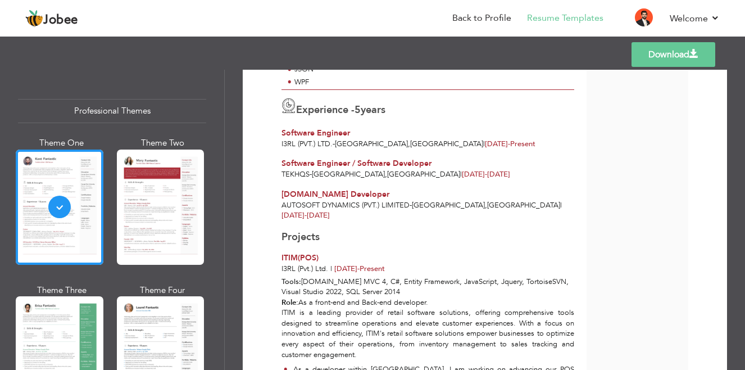
scroll to position [349, 0]
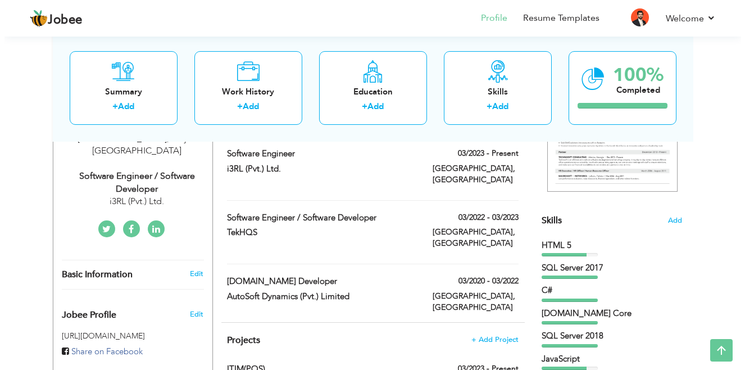
scroll to position [227, 0]
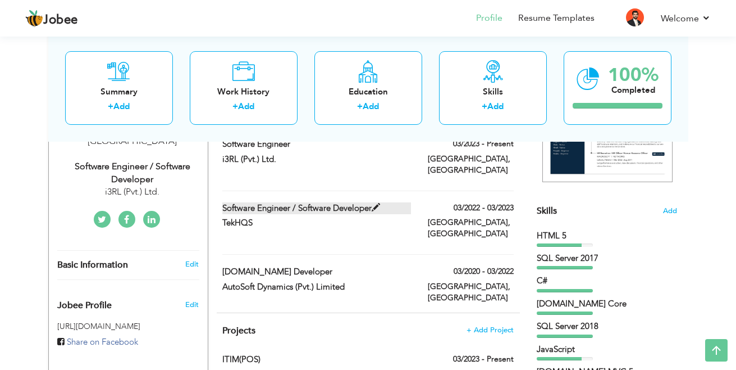
click at [375, 203] on span at bounding box center [376, 207] width 8 height 8
type input "Software Engineer / Software Developer"
type input "TekHQS"
type input "03/2022"
type input "03/2023"
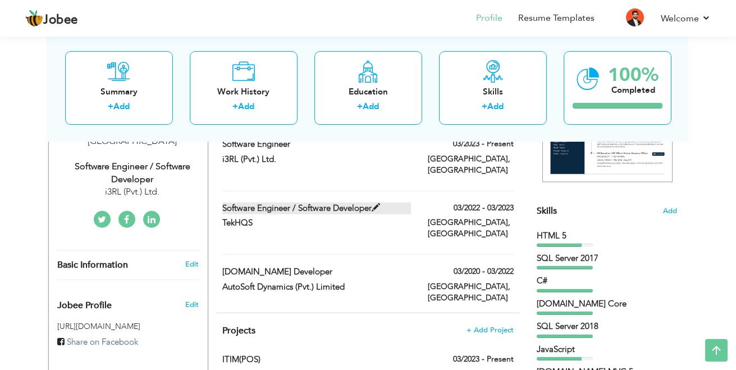
type input "[GEOGRAPHIC_DATA]"
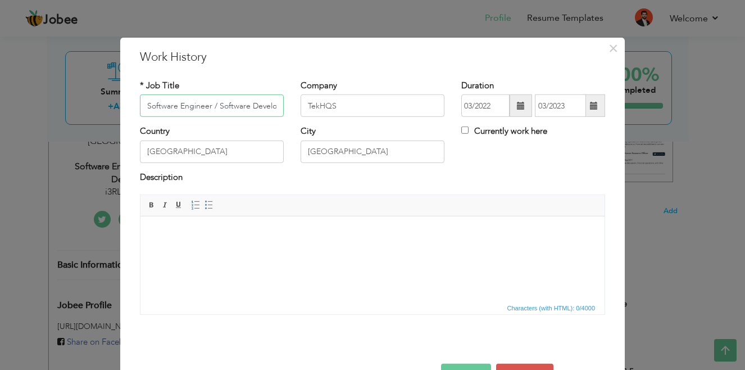
scroll to position [0, 11]
click at [267, 108] on input "Software Engineer / Software Developer" at bounding box center [212, 105] width 144 height 22
type input "Jr. Software Engineer"
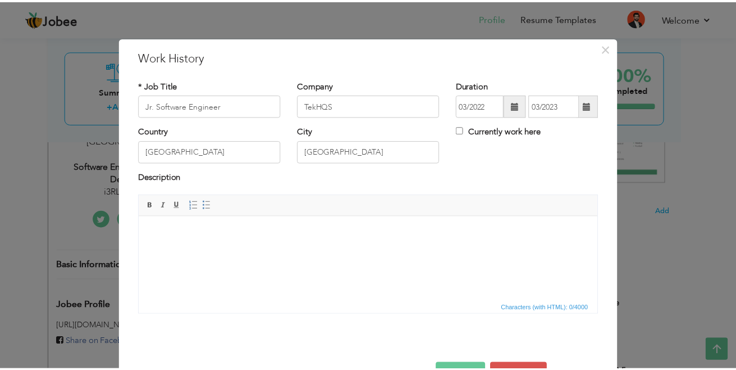
scroll to position [36, 0]
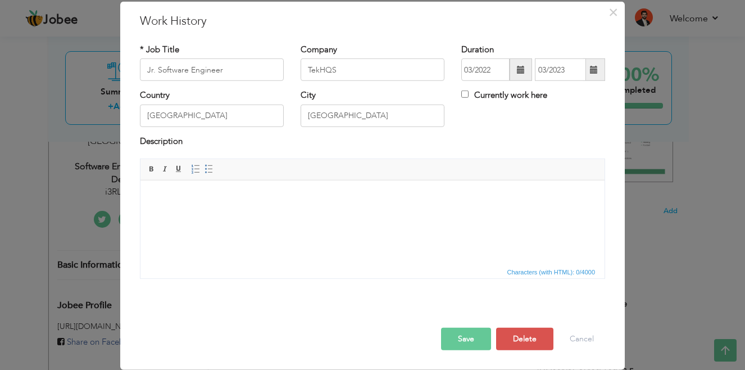
click at [455, 340] on button "Save" at bounding box center [466, 338] width 50 height 22
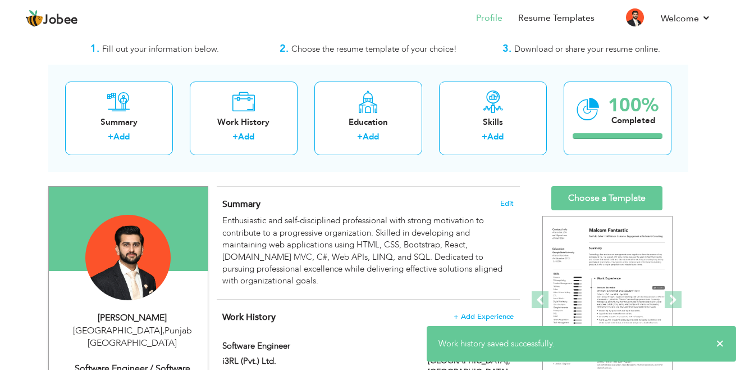
scroll to position [13, 0]
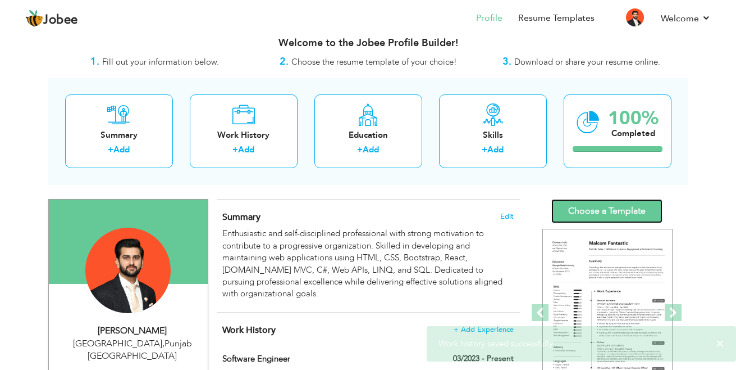
click at [630, 203] on link "Choose a Template" at bounding box center [606, 211] width 111 height 24
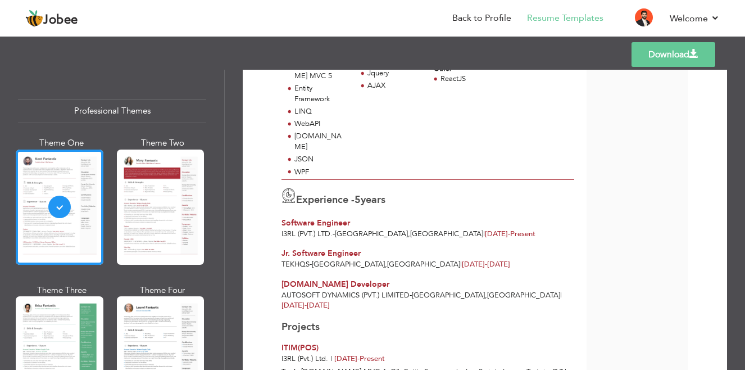
scroll to position [263, 0]
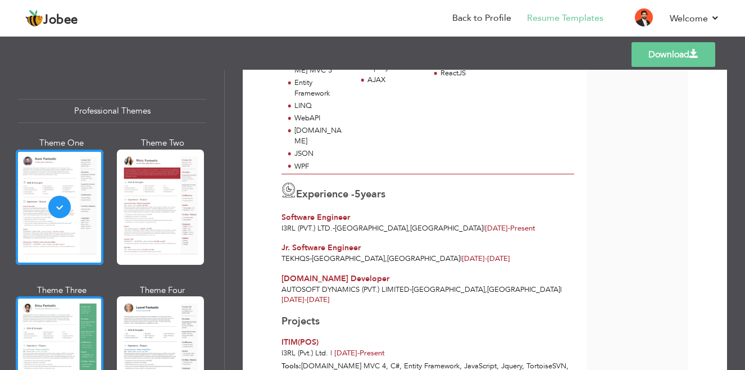
click at [72, 331] on div at bounding box center [60, 353] width 88 height 115
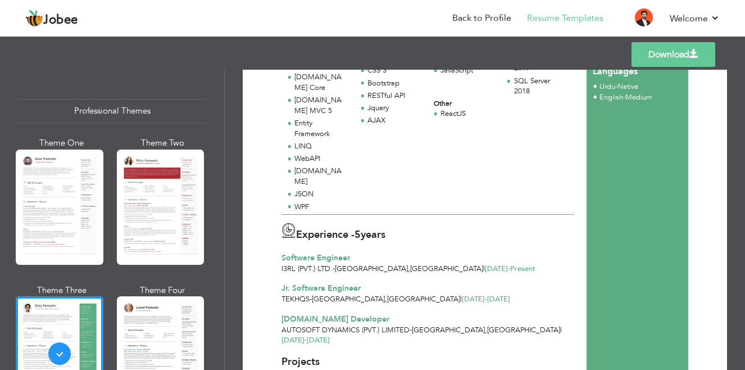
scroll to position [226, 0]
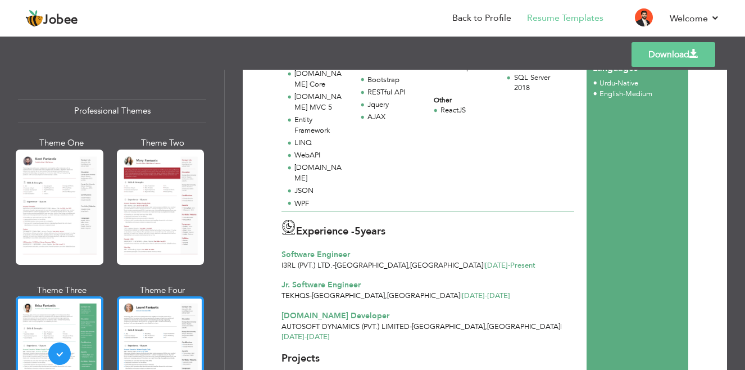
click at [118, 331] on div at bounding box center [161, 353] width 88 height 115
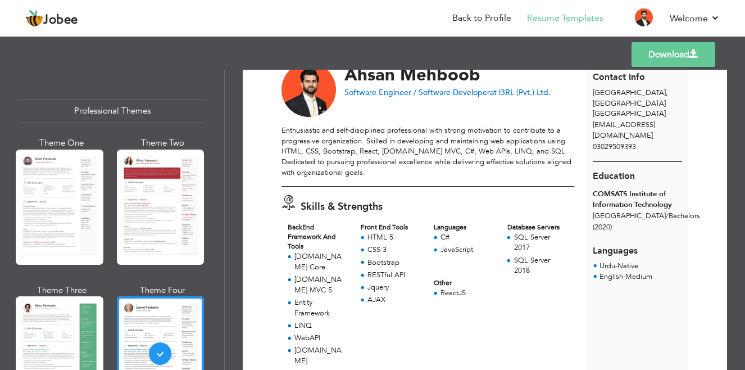
scroll to position [0, 0]
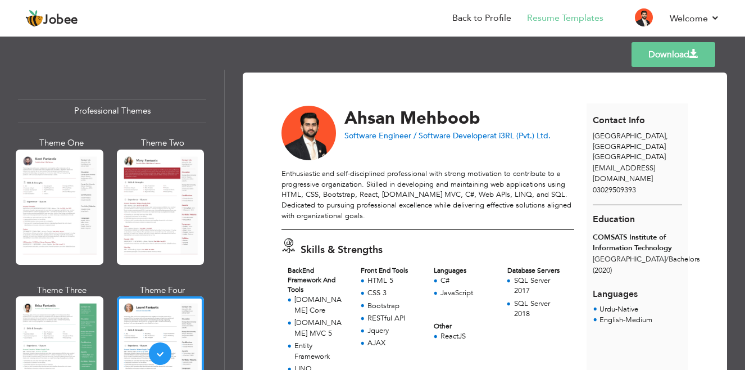
click at [676, 58] on link "Download" at bounding box center [673, 54] width 84 height 25
